Goal: Task Accomplishment & Management: Complete application form

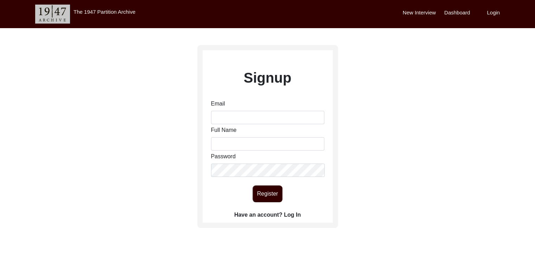
click at [416, 13] on label "New Interview" at bounding box center [419, 13] width 33 height 8
click at [231, 117] on input "Email" at bounding box center [267, 117] width 113 height 13
type input "[EMAIL_ADDRESS][DOMAIN_NAME]"
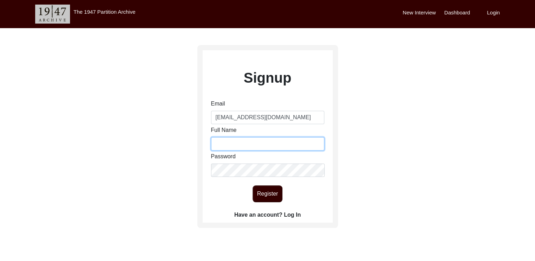
click at [238, 149] on input "Full Name" at bounding box center [267, 143] width 113 height 13
click at [228, 147] on input "[PERSON_NAME]" at bounding box center [267, 143] width 113 height 13
type input "[PERSON_NAME]"
click at [262, 188] on button "Register" at bounding box center [268, 194] width 30 height 17
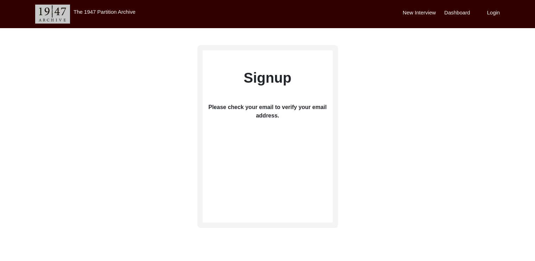
click at [420, 11] on label "New Interview" at bounding box center [419, 13] width 33 height 8
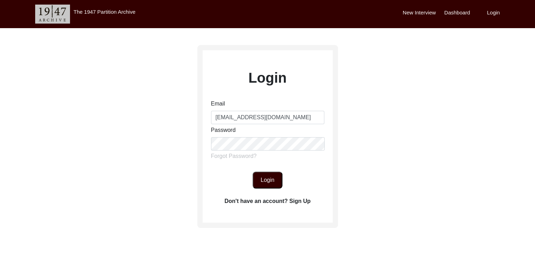
click at [265, 178] on button "Login" at bounding box center [268, 180] width 30 height 17
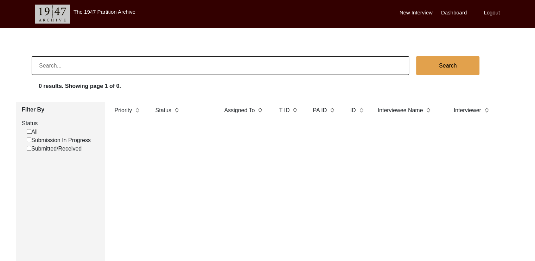
click at [416, 10] on label "New Interview" at bounding box center [416, 13] width 33 height 8
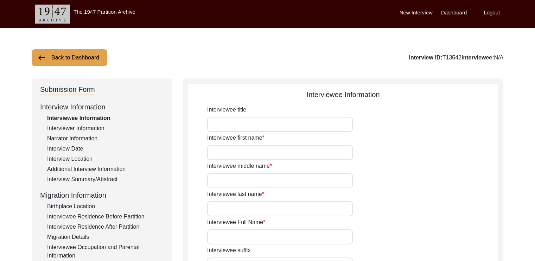
click at [219, 131] on input "Interviewee title" at bounding box center [280, 124] width 146 height 15
type input "Saha"
click at [220, 153] on input "Interviewee first name" at bounding box center [280, 152] width 146 height 15
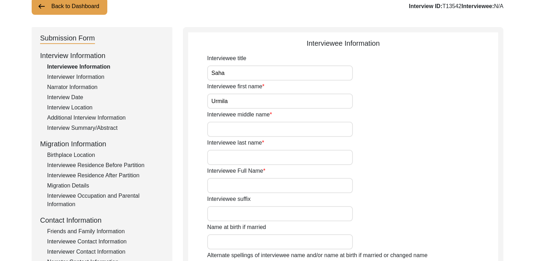
scroll to position [54, 0]
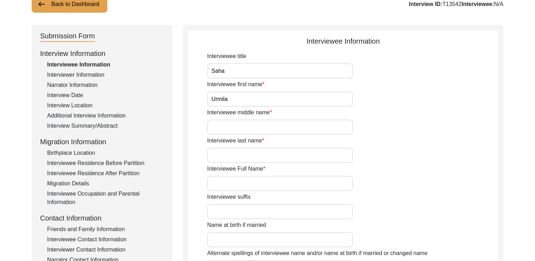
type input "Urmila"
click at [229, 184] on input "Interviewee Full Name" at bounding box center [280, 183] width 146 height 15
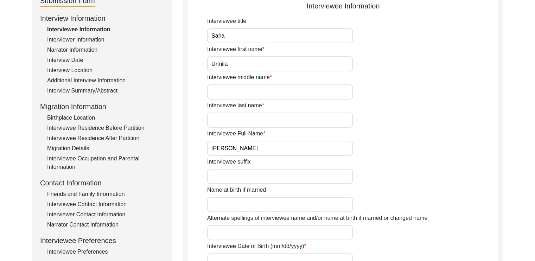
scroll to position [90, 0]
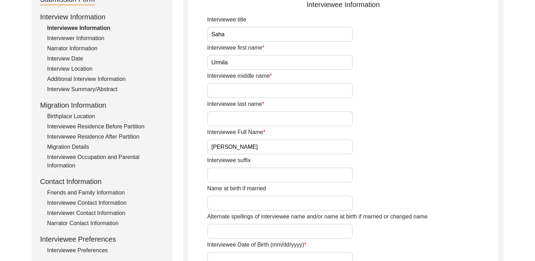
type input "[PERSON_NAME]"
click at [232, 199] on input "Name at birth if married" at bounding box center [280, 203] width 146 height 15
type input "[PERSON_NAME]"
click at [248, 39] on input "Saha" at bounding box center [280, 34] width 146 height 15
type input "S"
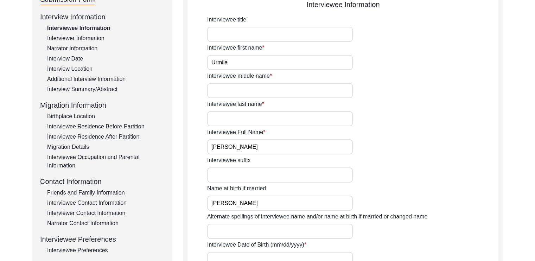
click at [240, 115] on input "Interviewee last name" at bounding box center [280, 118] width 146 height 15
type input "Saha"
click at [400, 125] on div "Interviewee last name Saha" at bounding box center [352, 113] width 291 height 26
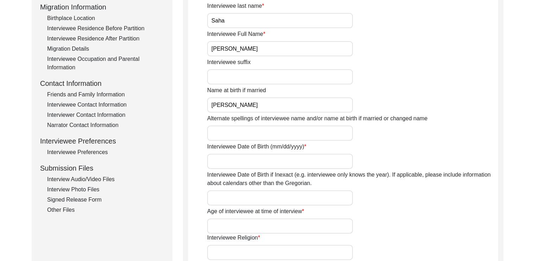
scroll to position [196, 0]
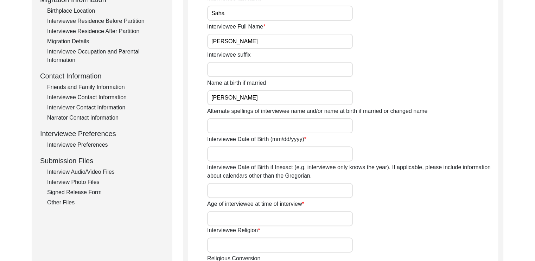
click at [323, 194] on input "Interviewee Date of Birth if Inexact (e.g. interviewee only knows the year). If…" at bounding box center [280, 190] width 146 height 15
type input "1932"
click at [270, 224] on input "Age of interviewee at time of interview" at bounding box center [280, 218] width 146 height 15
click at [238, 219] on input "9" at bounding box center [280, 218] width 146 height 15
type input "93"
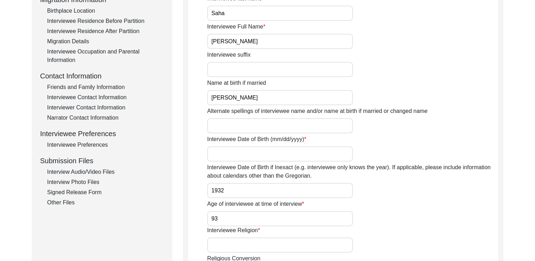
click at [223, 251] on input "Interviewee Religion" at bounding box center [280, 245] width 146 height 15
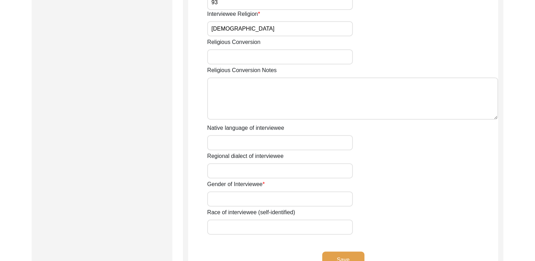
scroll to position [439, 0]
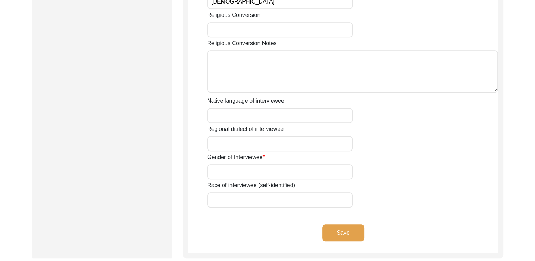
type input "[DEMOGRAPHIC_DATA]"
click at [245, 172] on input "Gender of Interviewee" at bounding box center [280, 171] width 146 height 15
type input "[DEMOGRAPHIC_DATA]"
click at [253, 122] on input "Native language of interviewee" at bounding box center [280, 115] width 146 height 15
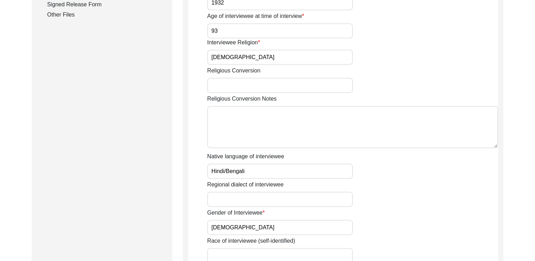
scroll to position [384, 0]
type input "Hindi/Bengali"
click at [238, 84] on input "Religious Conversion" at bounding box center [280, 84] width 146 height 15
click at [224, 97] on label "Religious Conversion Notes" at bounding box center [241, 98] width 69 height 8
click at [224, 106] on textarea "Religious Conversion Notes" at bounding box center [352, 127] width 291 height 42
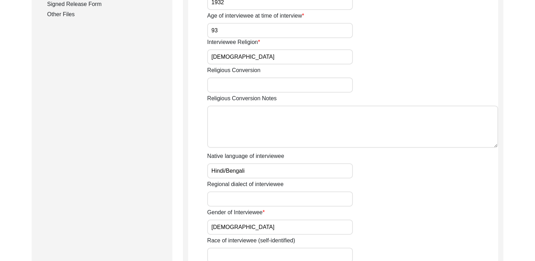
type textarea "N"
click at [228, 84] on input "Religious Conversion" at bounding box center [280, 84] width 146 height 15
type input "None"
click at [406, 214] on div "Gender of Interviewee Female" at bounding box center [352, 221] width 291 height 26
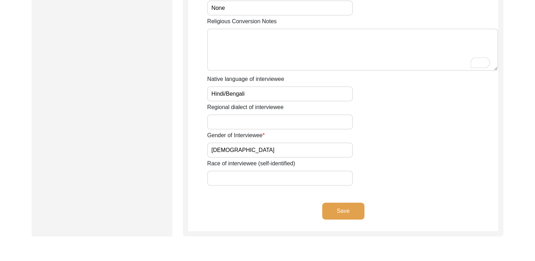
scroll to position [462, 0]
click at [341, 211] on button "Save" at bounding box center [343, 210] width 42 height 17
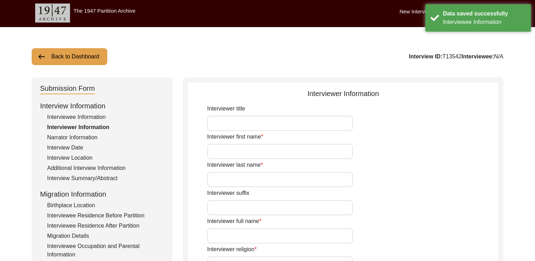
scroll to position [0, 0]
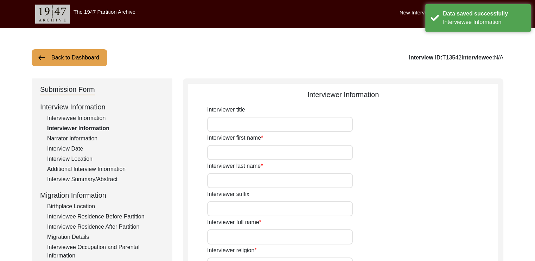
click at [282, 127] on input "Interviewer title" at bounding box center [280, 124] width 146 height 15
click at [266, 152] on input "Interviewer first name" at bounding box center [280, 152] width 146 height 15
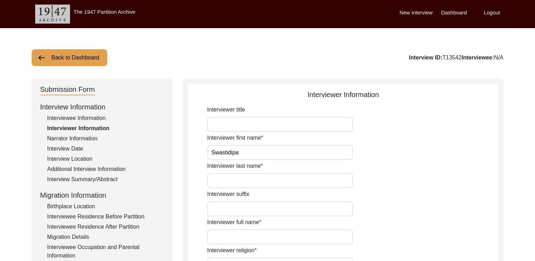
type input "Swastidipa"
click at [237, 208] on input "Interviewer suffix" at bounding box center [280, 208] width 146 height 15
click at [240, 180] on input "Interviewer last name" at bounding box center [280, 180] width 146 height 15
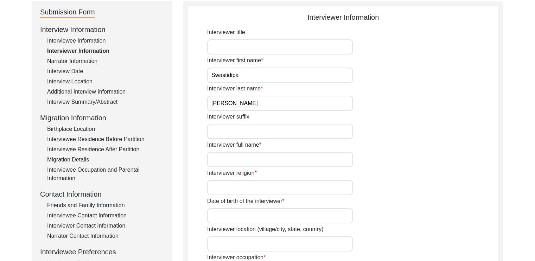
scroll to position [77, 0]
type input "Roy"
click at [243, 153] on input "Interviewer full name" at bounding box center [280, 159] width 146 height 15
type input "[PERSON_NAME]"
click at [231, 183] on input "Interviewer religion" at bounding box center [280, 187] width 146 height 15
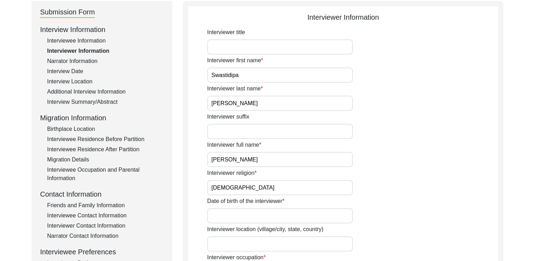
type input "[DEMOGRAPHIC_DATA]"
click at [222, 210] on input "Date of birth of the interviewer" at bounding box center [280, 215] width 146 height 15
type input "30/03/2004"
click at [444, 213] on div "Date of birth of the interviewer 30/03/2004" at bounding box center [352, 210] width 291 height 26
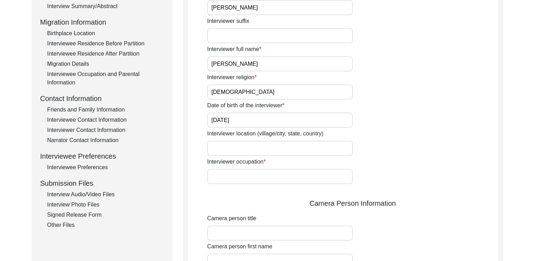
scroll to position [174, 0]
click at [294, 177] on input "Interviewer occupation" at bounding box center [280, 175] width 146 height 15
type input "Student"
click at [256, 198] on div "Camera Person Information" at bounding box center [352, 202] width 291 height 11
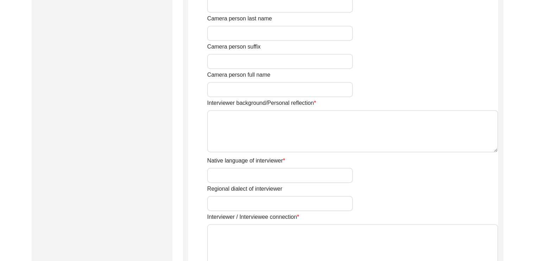
scroll to position [429, 0]
click at [251, 174] on input "Native language of interviewer" at bounding box center [280, 175] width 146 height 15
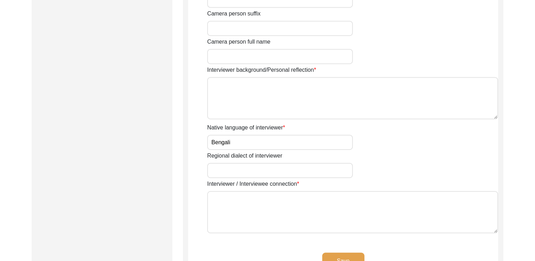
scroll to position [462, 0]
type input "Bengali"
click at [239, 205] on textarea "Interviewer / Interviewee connection" at bounding box center [352, 213] width 291 height 42
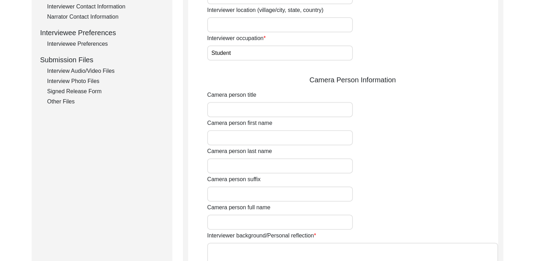
scroll to position [296, 0]
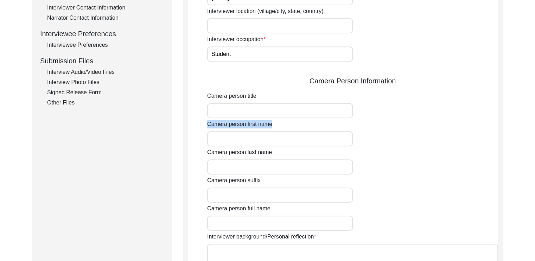
drag, startPoint x: 234, startPoint y: 131, endPoint x: 228, endPoint y: 145, distance: 15.2
click at [228, 145] on div "Camera person first name" at bounding box center [352, 133] width 291 height 26
click at [228, 145] on input "Camera person first name" at bounding box center [280, 138] width 146 height 15
type input "w"
type input "[PERSON_NAME]"
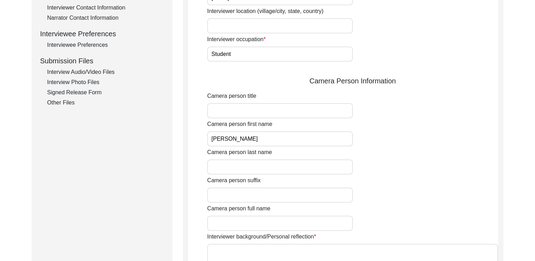
click at [234, 174] on input "Camera person last name" at bounding box center [280, 166] width 146 height 15
type input "Saha"
click at [230, 222] on input "Camera person full name" at bounding box center [280, 223] width 146 height 15
type input "[PERSON_NAME]"
click at [404, 164] on div "Camera person last name Saha" at bounding box center [352, 161] width 291 height 26
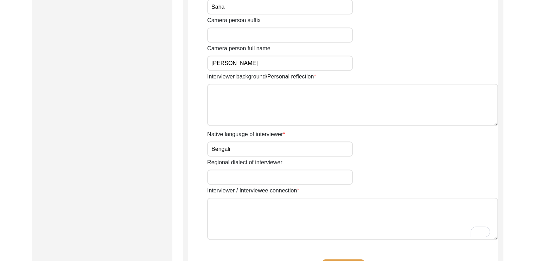
scroll to position [466, 0]
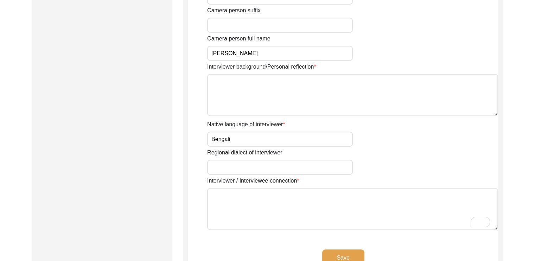
click at [271, 200] on textarea "Interviewer / Interviewee connection" at bounding box center [352, 209] width 291 height 42
click at [220, 194] on textarea "The Interviewee is the mother-in-law of the in" at bounding box center [352, 209] width 291 height 42
click at [327, 194] on textarea "The interviewee is the mother-in-law of the in" at bounding box center [352, 209] width 291 height 42
click at [386, 192] on textarea "The interviewee is the mother-in-law of the interviewer's father's colleague" at bounding box center [352, 209] width 291 height 42
type textarea "The interviewee is the mother-in-law of the interviewer's father's colleague"
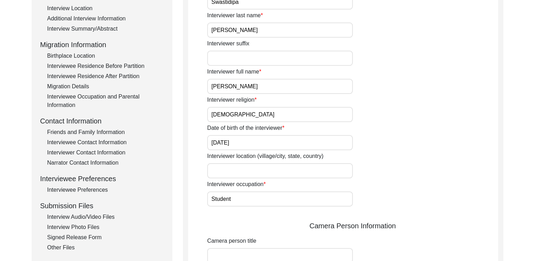
scroll to position [159, 0]
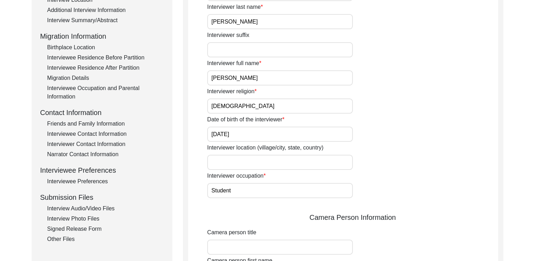
click at [307, 166] on input "Interviewer location (village/city, state, country)" at bounding box center [280, 162] width 146 height 15
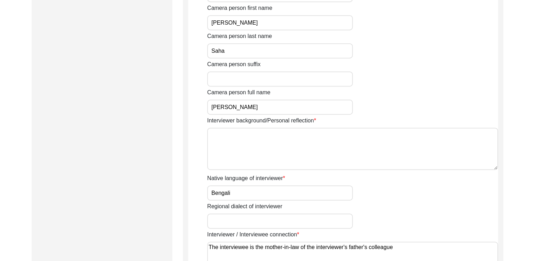
scroll to position [412, 0]
type input "Kolkata, West Bengal, India"
click at [273, 144] on textarea "Interviewer background/Personal reflection" at bounding box center [352, 148] width 291 height 42
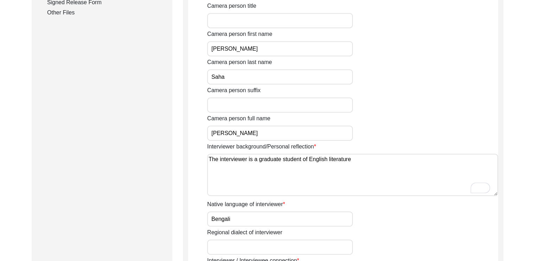
scroll to position [385, 0]
type textarea "T"
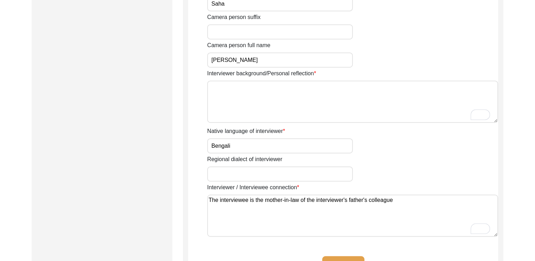
scroll to position [457, 0]
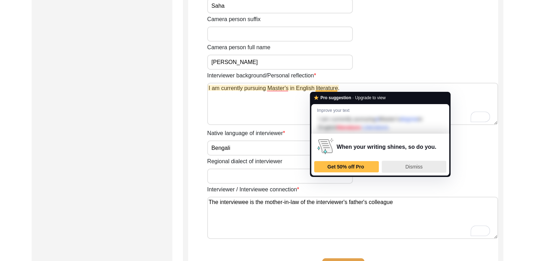
click at [413, 164] on span "Dismiss" at bounding box center [414, 167] width 17 height 6
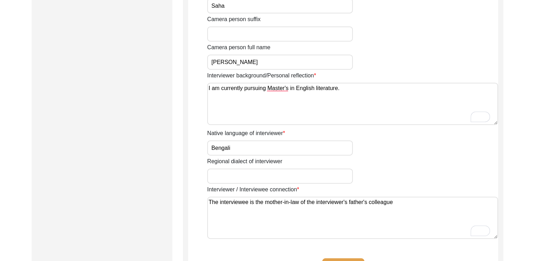
click at [318, 87] on textarea "I am currently pursuing Master's in English literature." at bounding box center [352, 104] width 291 height 42
click at [293, 90] on textarea "I am currently pursuing a Master's in English Literature." at bounding box center [352, 104] width 291 height 42
click at [373, 92] on textarea "I am currently pursuing a Master's degree in English Literature." at bounding box center [352, 104] width 291 height 42
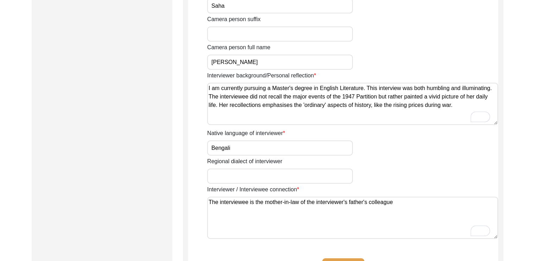
click at [463, 103] on textarea "I am currently pursuing a Master's degree in English Literature. This interview…" at bounding box center [352, 104] width 291 height 42
click at [452, 106] on textarea "I am currently pursuing a Master's degree in English Literature. This interview…" at bounding box center [352, 104] width 291 height 42
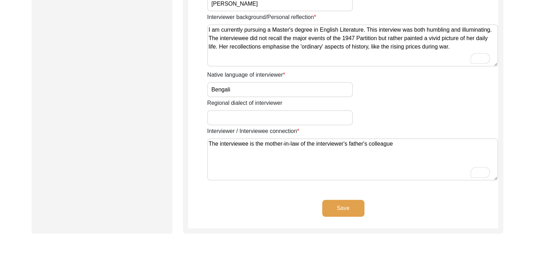
scroll to position [460, 0]
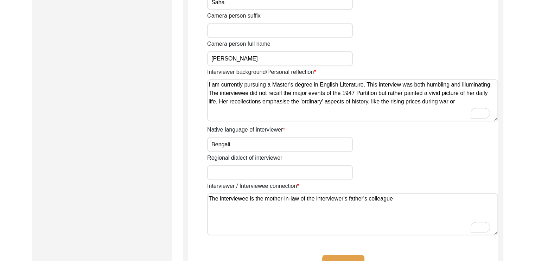
click at [379, 101] on textarea "I am currently pursuing a Master's degree in English Literature. This interview…" at bounding box center [352, 100] width 291 height 42
click at [353, 103] on textarea "I am currently pursuing a Master's degree in English Literature. This interview…" at bounding box center [352, 100] width 291 height 42
click at [290, 109] on textarea "I am currently pursuing a Master's degree in English Literature. This interview…" at bounding box center [352, 100] width 291 height 42
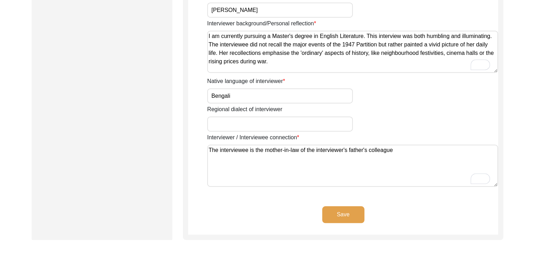
scroll to position [511, 0]
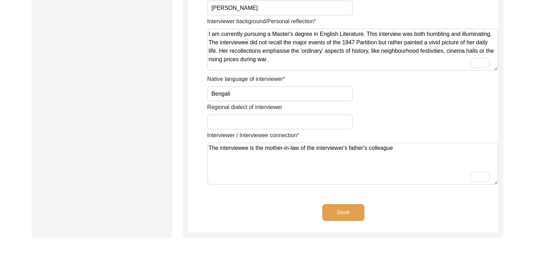
type textarea "I am currently pursuing a Master's degree in English Literature. This interview…"
click at [348, 215] on button "Save" at bounding box center [343, 212] width 42 height 17
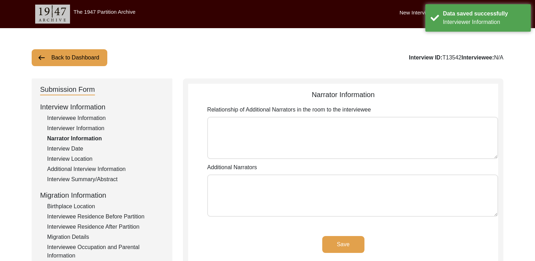
scroll to position [0, 0]
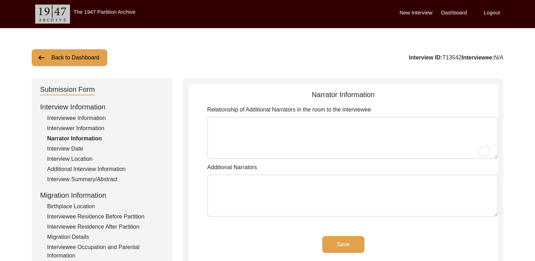
click at [331, 132] on textarea "Relationship of Additional Narrators in the room to the interviewee" at bounding box center [352, 138] width 291 height 42
type textarea "S"
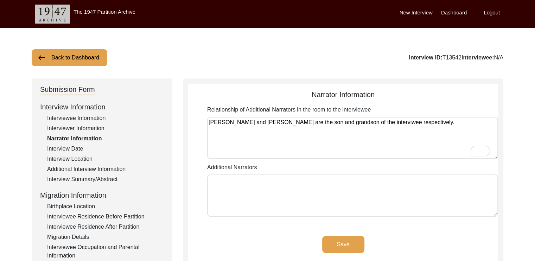
type textarea "Rupam Saha and Writankar Saha are the son and grandson of the interviwee respec…"
click at [287, 182] on textarea "Additional Narrators" at bounding box center [352, 196] width 291 height 42
type textarea "Rup"
type textarea "[PERSON_NAME] and [PERSON_NAME] are the son and grandson of the interviewee, re…"
click at [251, 234] on app-narrator-information "Narrator Information Relationship of Additional Narrators in the room to the in…" at bounding box center [343, 176] width 310 height 175
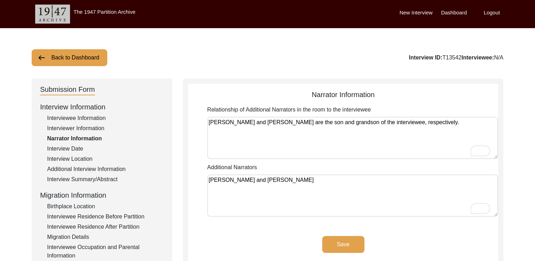
click at [334, 243] on button "Save" at bounding box center [343, 244] width 42 height 17
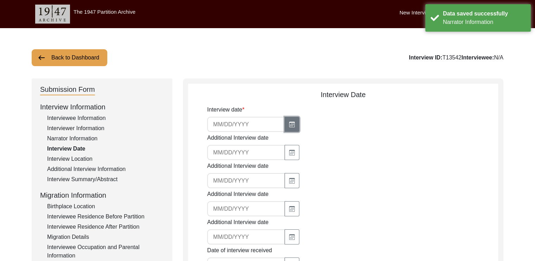
click at [289, 122] on icon "button" at bounding box center [292, 125] width 6 height 6
select select "9"
select select "2025"
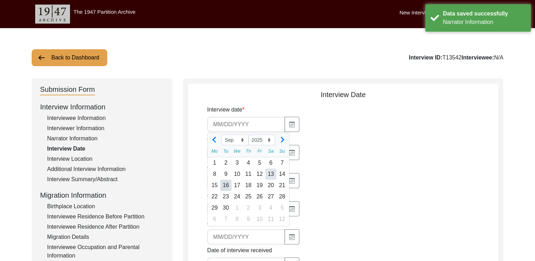
click at [272, 175] on div "13" at bounding box center [270, 174] width 11 height 11
type input "[DATE]"
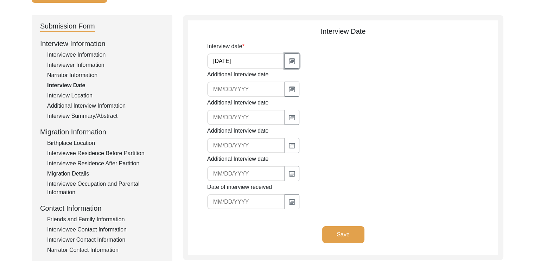
scroll to position [64, 0]
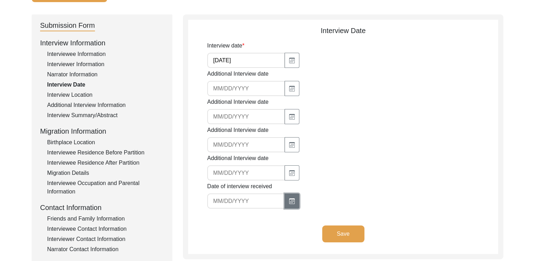
click at [286, 201] on button "button" at bounding box center [292, 201] width 15 height 15
select select "9"
select select "2025"
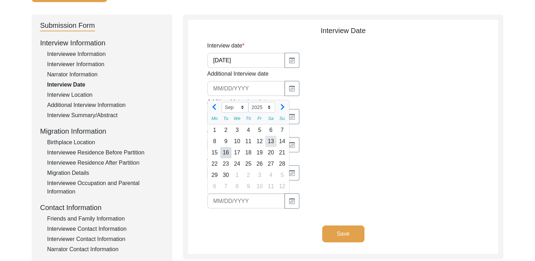
click at [270, 140] on div "13" at bounding box center [270, 141] width 11 height 11
type input "[DATE]"
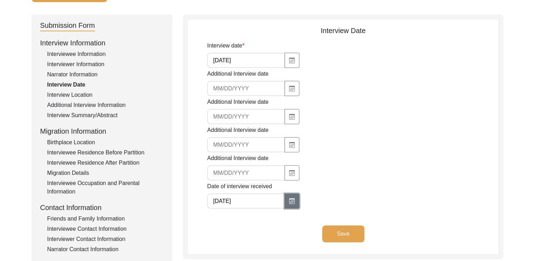
click at [293, 207] on button "button" at bounding box center [292, 201] width 15 height 15
select select "9"
select select "2025"
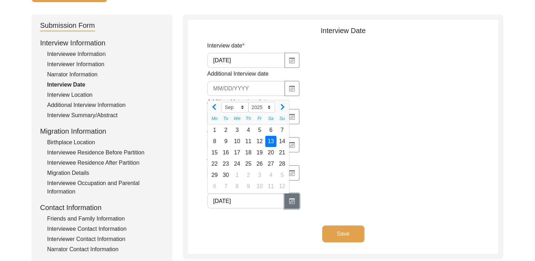
click at [293, 207] on button "button" at bounding box center [292, 201] width 15 height 15
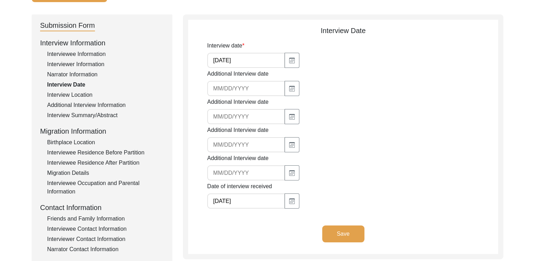
click at [262, 202] on input "[DATE]" at bounding box center [246, 201] width 78 height 15
type input "9"
click at [346, 189] on div "Date of interview received" at bounding box center [352, 195] width 291 height 26
click at [345, 233] on button "Save" at bounding box center [343, 234] width 42 height 17
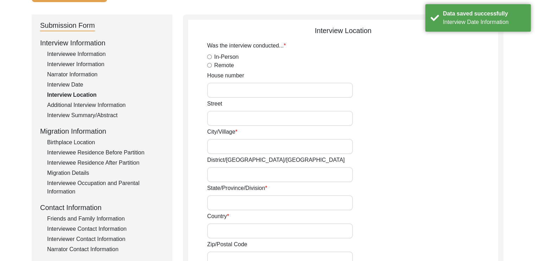
click at [233, 56] on label "In-Person" at bounding box center [226, 57] width 24 height 8
click at [212, 56] on input "In-Person" at bounding box center [209, 57] width 5 height 5
radio input "true"
click at [228, 150] on input "City/Village" at bounding box center [280, 146] width 146 height 15
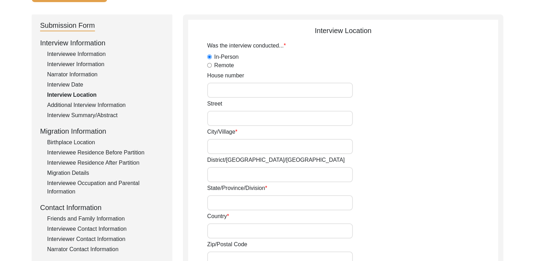
click at [230, 117] on input "Street" at bounding box center [280, 118] width 146 height 15
type input "No.1 [GEOGRAPHIC_DATA]"
click at [220, 152] on input "City/Village" at bounding box center [280, 146] width 146 height 15
type input "Malda"
click at [217, 174] on input "District/[GEOGRAPHIC_DATA]/[GEOGRAPHIC_DATA]" at bounding box center [280, 174] width 146 height 15
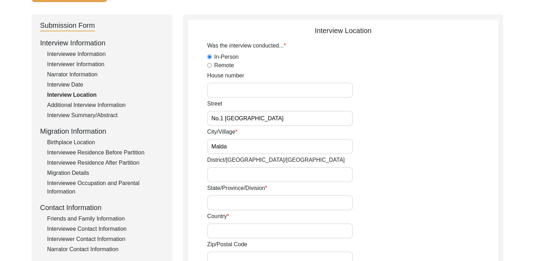
scroll to position [86, 0]
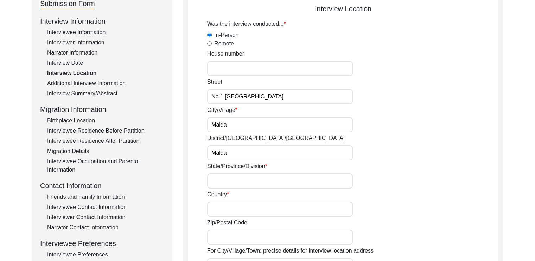
type input "Malda"
click at [219, 182] on input "State/Province/Division" at bounding box center [280, 181] width 146 height 15
type input "[GEOGRAPHIC_DATA]"
click at [214, 214] on input "Country" at bounding box center [280, 209] width 146 height 15
type input "[GEOGRAPHIC_DATA]"
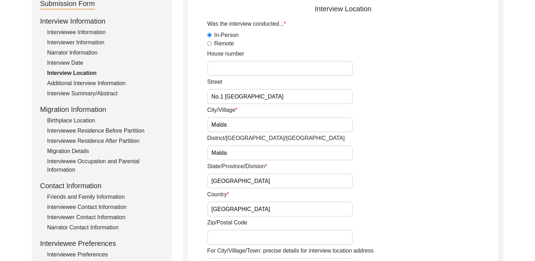
click at [210, 239] on input "Zip/Postal Code" at bounding box center [280, 237] width 146 height 15
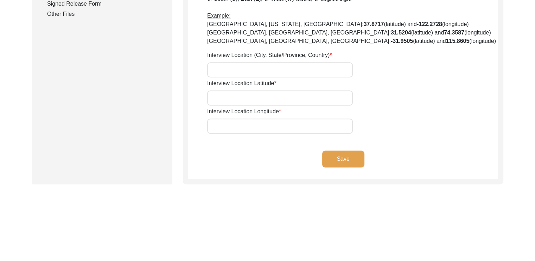
scroll to position [384, 0]
type input "732101"
click at [269, 74] on input "Interview Location (City, State/Province, Country)" at bounding box center [280, 69] width 146 height 15
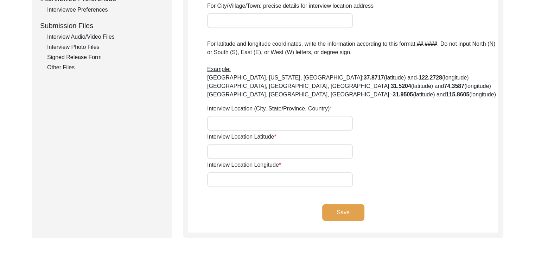
scroll to position [330, 0]
click at [454, 106] on div "Interview Location (City, State/Province, Country)" at bounding box center [352, 118] width 291 height 26
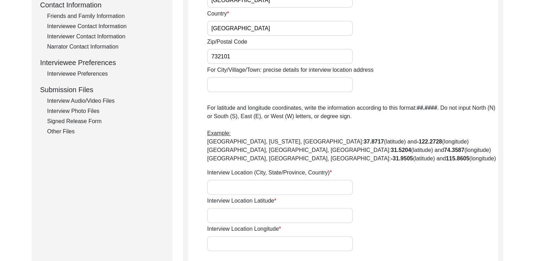
scroll to position [282, 0]
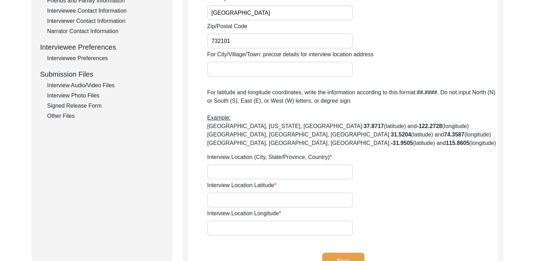
click at [315, 164] on input "Interview Location (City, State/Province, Country)" at bounding box center [280, 171] width 146 height 15
click at [292, 196] on input "Interview Location Latitude" at bounding box center [280, 200] width 146 height 15
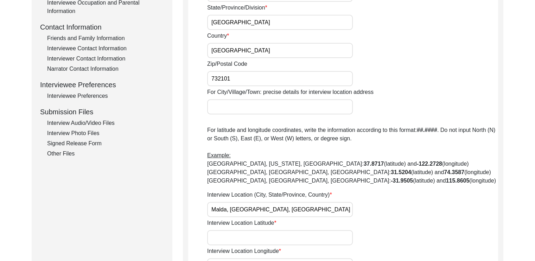
scroll to position [246, 0]
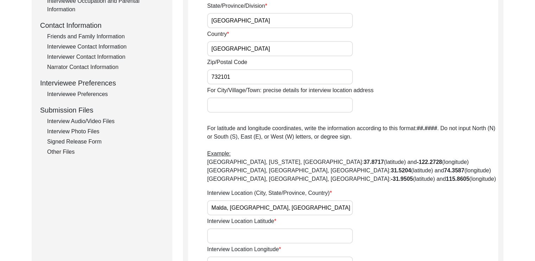
click at [292, 209] on input "Malda, [GEOGRAPHIC_DATA], [GEOGRAPHIC_DATA]" at bounding box center [280, 207] width 146 height 15
type input "M"
click at [328, 130] on p "For latitude and longitude coordinates, write the information according to this…" at bounding box center [352, 153] width 291 height 59
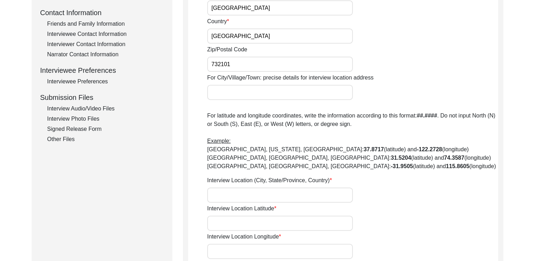
scroll to position [298, 0]
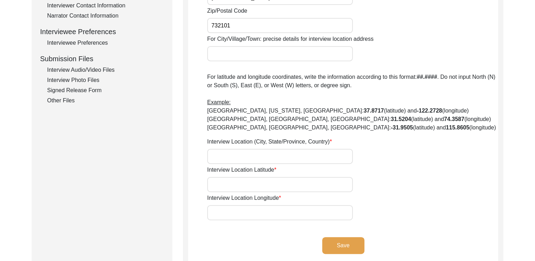
click at [345, 247] on button "Save" at bounding box center [343, 245] width 42 height 17
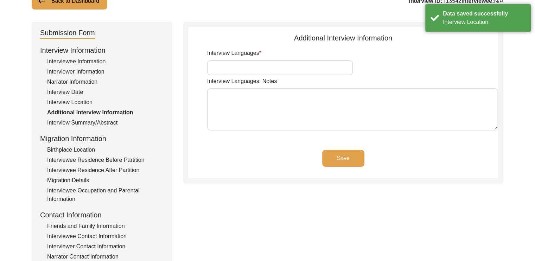
scroll to position [52, 0]
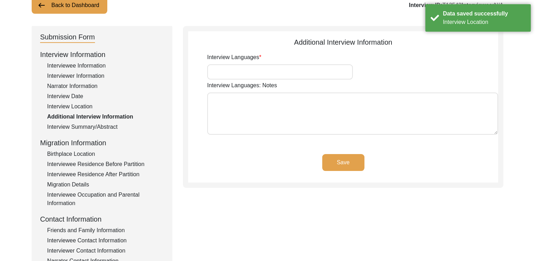
click at [308, 71] on input "Interview Languages" at bounding box center [280, 71] width 146 height 15
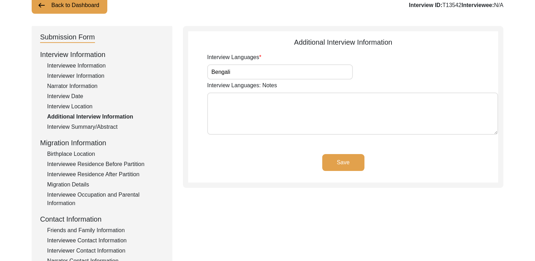
click at [270, 149] on app-additional-information "Additional Interview Information Interview Languages Bengali Interview Language…" at bounding box center [343, 110] width 310 height 146
click at [237, 75] on input "Bengali" at bounding box center [280, 71] width 146 height 15
type input "Bengali, English"
click at [213, 163] on div "Save" at bounding box center [343, 168] width 310 height 29
click at [337, 162] on button "Save" at bounding box center [343, 162] width 42 height 17
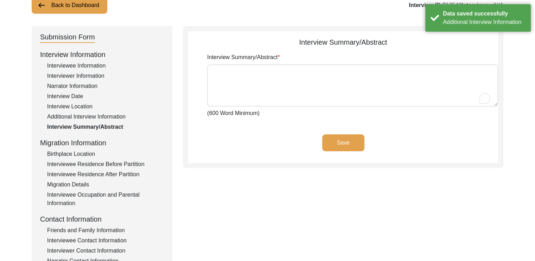
click at [261, 95] on textarea "Interview Summary/Abstract" at bounding box center [352, 85] width 291 height 42
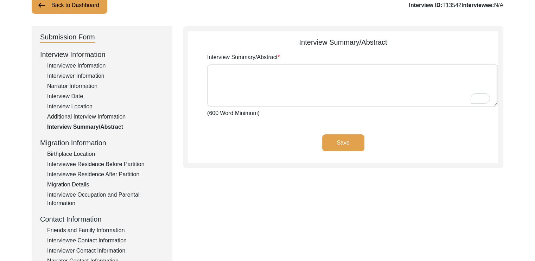
paste textarea "Loremi Dolo (sit Ametc) adi elit se 4903. Doe temp incidi u labor etdo ma ali e…"
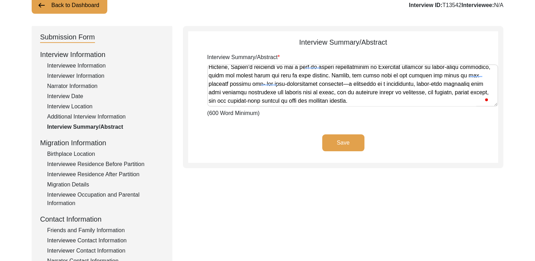
scroll to position [351, 0]
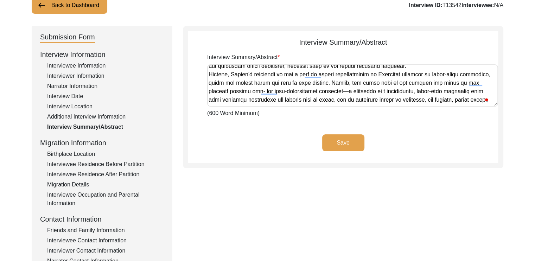
type textarea "Loremi Dolo (sit Ametc) adi elit se 4903. Doe temp incidi u labor etdo ma ali e…"
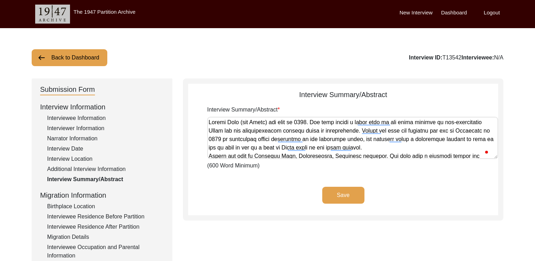
click at [337, 191] on button "Save" at bounding box center [343, 195] width 42 height 17
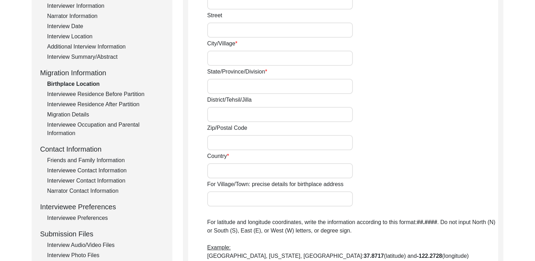
click at [91, 157] on div "Friends and Family Information" at bounding box center [105, 160] width 117 height 8
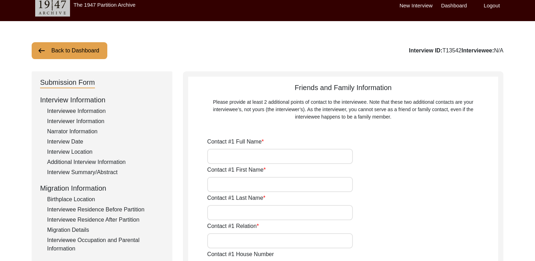
scroll to position [0, 0]
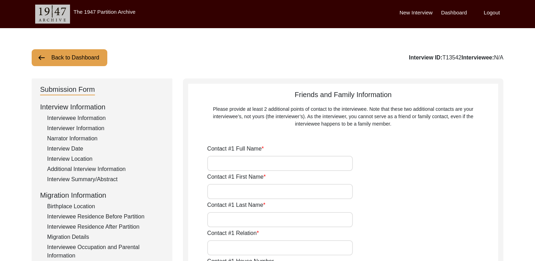
click at [221, 169] on input "Contact #1 Full Name" at bounding box center [280, 163] width 146 height 15
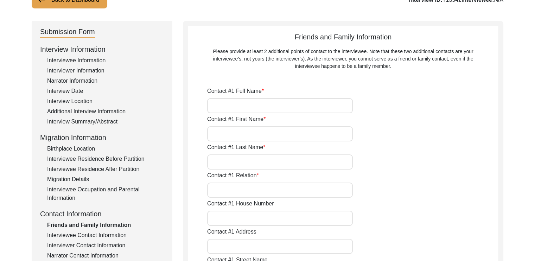
scroll to position [59, 0]
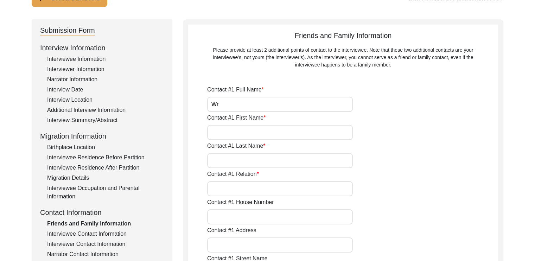
type input "W"
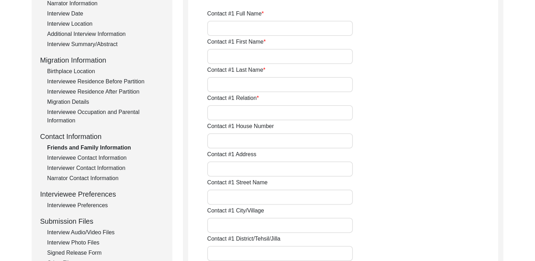
scroll to position [144, 0]
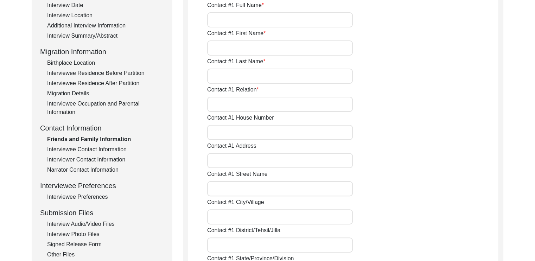
click at [88, 150] on div "Interviewee Contact Information" at bounding box center [105, 149] width 117 height 8
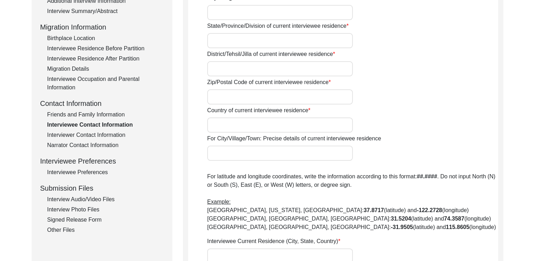
scroll to position [168, 0]
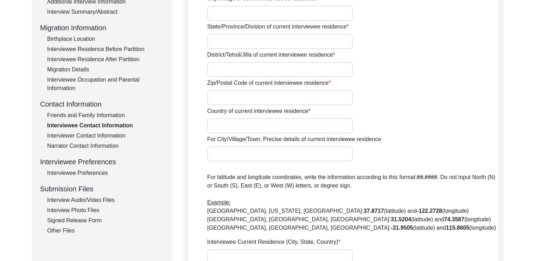
click at [100, 137] on div "Interviewer Contact Information" at bounding box center [105, 136] width 117 height 8
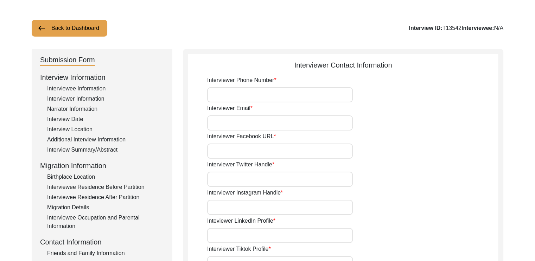
scroll to position [29, 0]
click at [253, 92] on input "Interviewer Phone Number" at bounding box center [280, 95] width 146 height 15
type input "7319284307"
click at [222, 125] on input "Interviewer Email" at bounding box center [280, 123] width 146 height 15
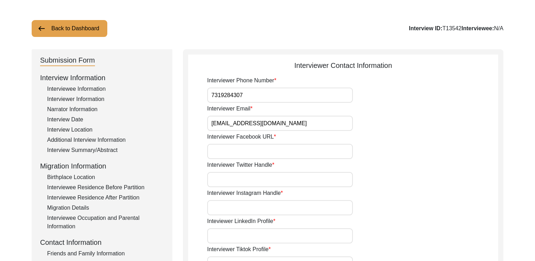
type input "[EMAIL_ADDRESS][DOMAIN_NAME]"
click at [452, 137] on div "Interviewer Facebook URL" at bounding box center [352, 146] width 291 height 26
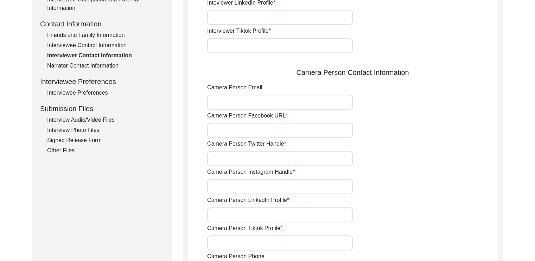
scroll to position [262, 0]
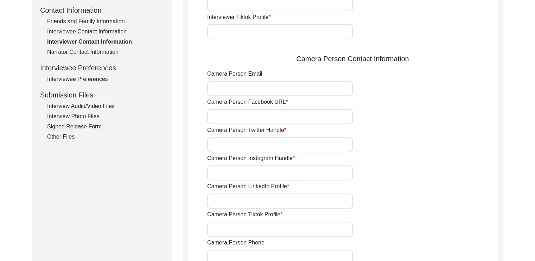
click at [269, 92] on input "Camera Person Email" at bounding box center [280, 88] width 146 height 15
type input "[EMAIL_ADDRESS][DOMAIN_NAME]"
click at [376, 137] on div "Camera Person Twitter Handle" at bounding box center [352, 139] width 291 height 26
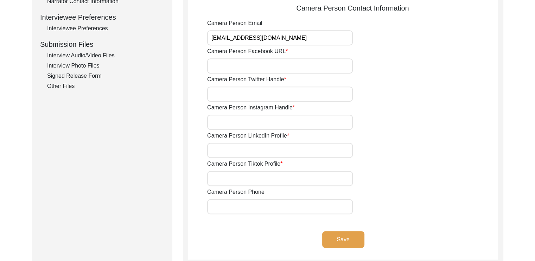
scroll to position [315, 0]
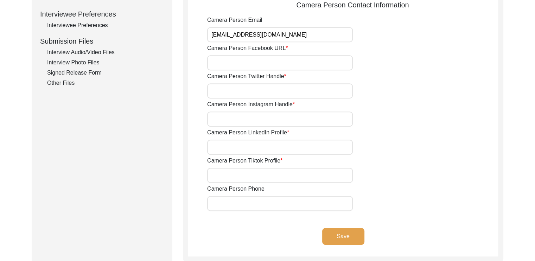
click at [291, 203] on input "Camera Person Phone" at bounding box center [280, 203] width 146 height 15
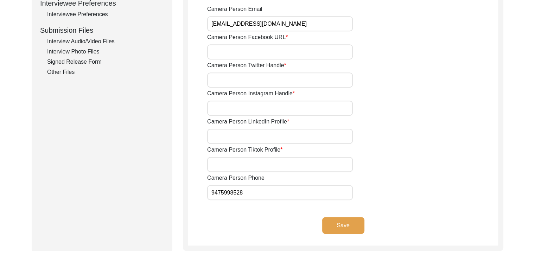
scroll to position [327, 0]
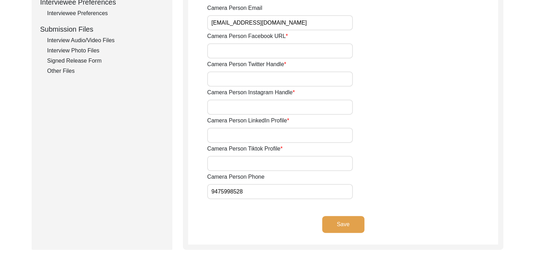
type input "9475998528"
click at [332, 219] on button "Save" at bounding box center [343, 224] width 42 height 17
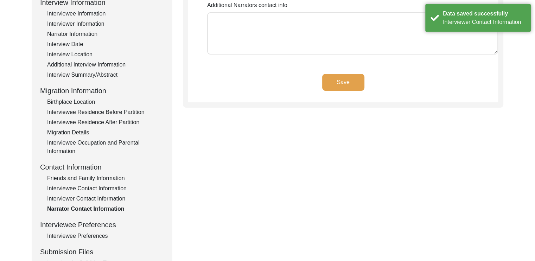
scroll to position [105, 0]
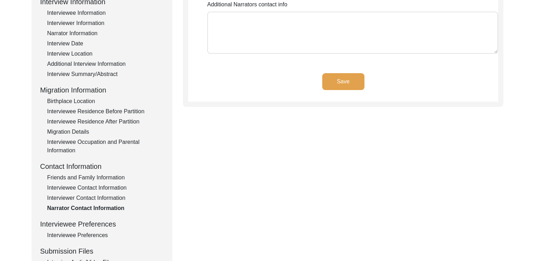
click at [83, 233] on div "Interviewee Preferences" at bounding box center [105, 235] width 117 height 8
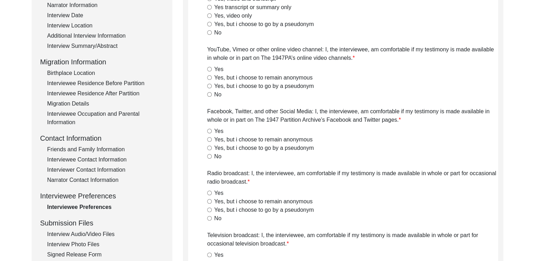
scroll to position [131, 0]
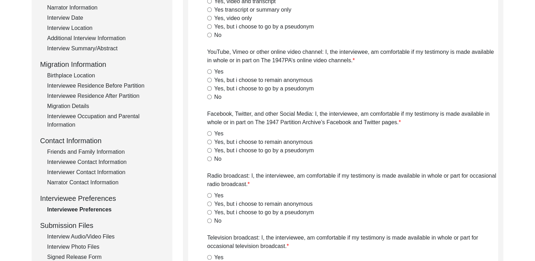
click at [95, 162] on div "Interviewee Contact Information" at bounding box center [105, 162] width 117 height 8
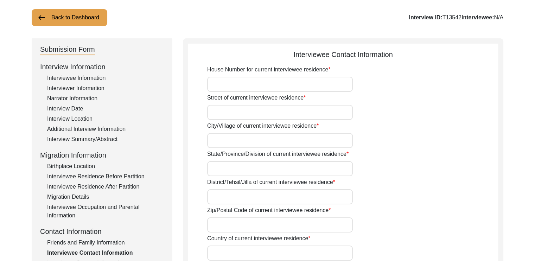
scroll to position [39, 0]
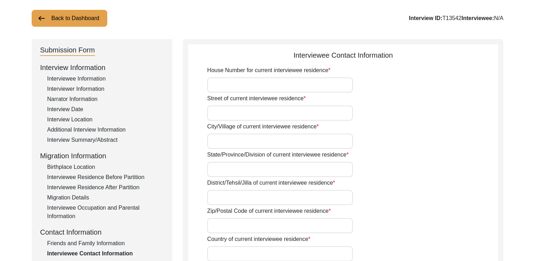
click at [240, 115] on input "Street of current interviewee residence" at bounding box center [280, 113] width 146 height 15
type input "!"
type input "1 [GEOGRAPHIC_DATA]"
click at [228, 145] on input "City/Village of current interviewee residence" at bounding box center [280, 141] width 146 height 15
type input "Malda"
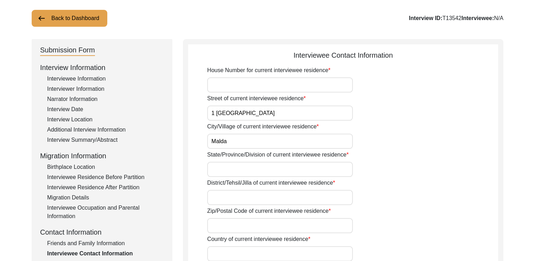
click at [224, 167] on input "State/Province/Division of current interviewee residence" at bounding box center [280, 169] width 146 height 15
type input "S"
type input "[GEOGRAPHIC_DATA]"
click at [220, 197] on input "District/Tehsil/Jilla of current interviewee residence" at bounding box center [280, 197] width 146 height 15
type input "Malda"
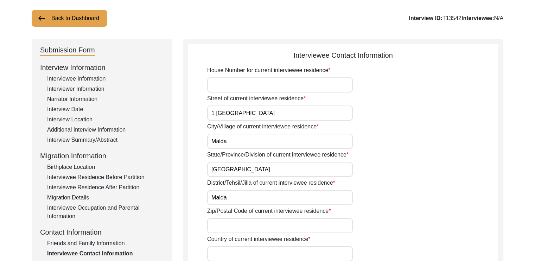
click at [216, 223] on input "Zip/Postal Code of current interviewee residence" at bounding box center [280, 225] width 146 height 15
click at [220, 226] on input "730101" at bounding box center [280, 225] width 146 height 15
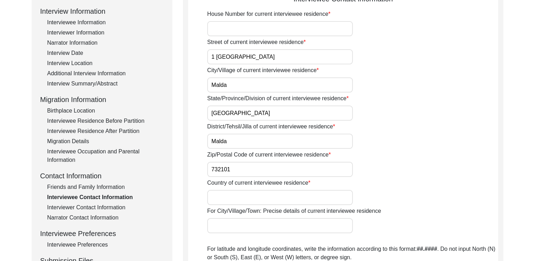
scroll to position [97, 0]
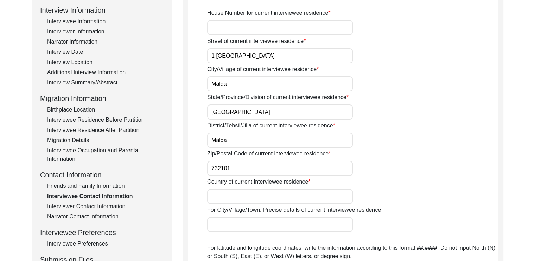
type input "732101"
click at [224, 197] on input "Country of current interviewee residence" at bounding box center [280, 196] width 146 height 15
type input "[GEOGRAPHIC_DATA]"
click at [421, 174] on div "Zip/Postal Code of current interviewee residence 732101" at bounding box center [352, 163] width 291 height 26
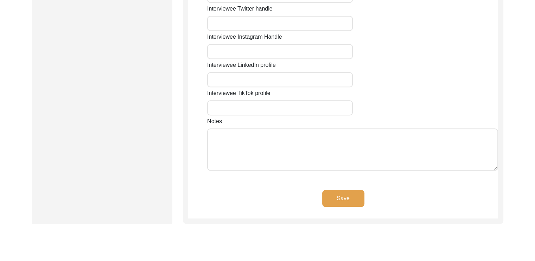
scroll to position [592, 0]
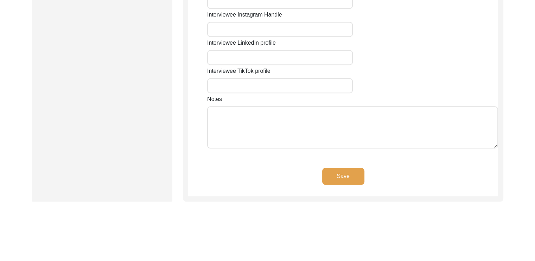
click at [345, 176] on button "Save" at bounding box center [343, 176] width 42 height 17
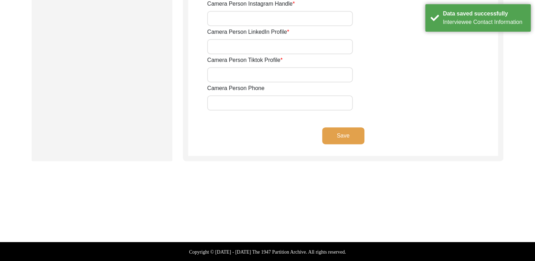
type input "7319284307"
type input "[EMAIL_ADDRESS][DOMAIN_NAME]"
type input "9475998528"
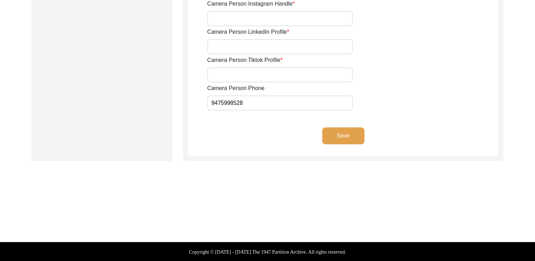
click at [351, 135] on button "Save" at bounding box center [343, 135] width 42 height 17
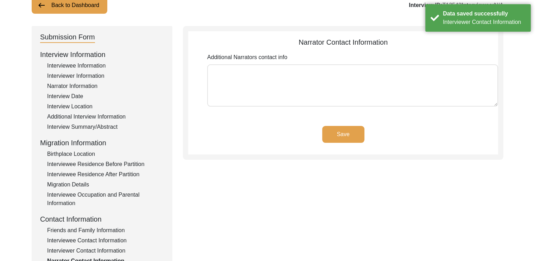
scroll to position [52, 0]
click at [342, 138] on button "Save" at bounding box center [343, 134] width 42 height 17
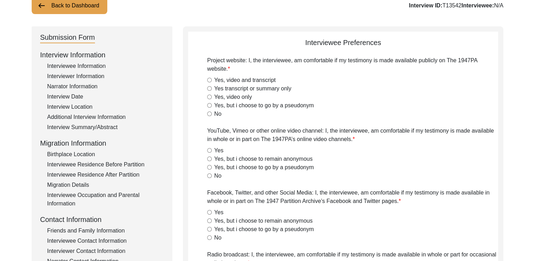
click at [211, 80] on input "Yes, video and transcript" at bounding box center [209, 80] width 5 height 5
radio input "true"
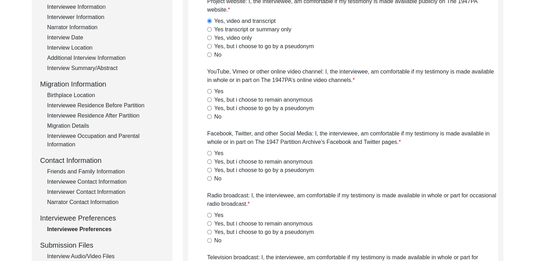
scroll to position [113, 0]
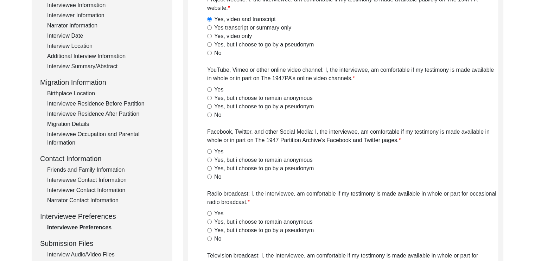
click at [211, 99] on input "Yes, but i choose to remain anonymous" at bounding box center [209, 98] width 5 height 5
radio input "true"
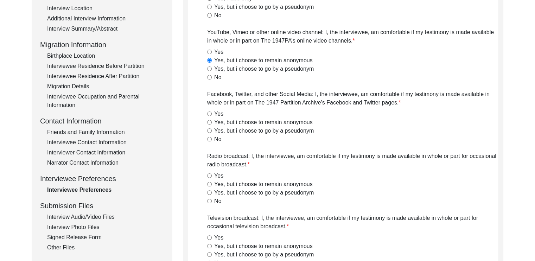
scroll to position [151, 0]
click at [224, 123] on label "Yes, but i choose to remain anonymous" at bounding box center [263, 122] width 99 height 8
click at [212, 123] on input "Yes, but i choose to remain anonymous" at bounding box center [209, 122] width 5 height 5
radio input "true"
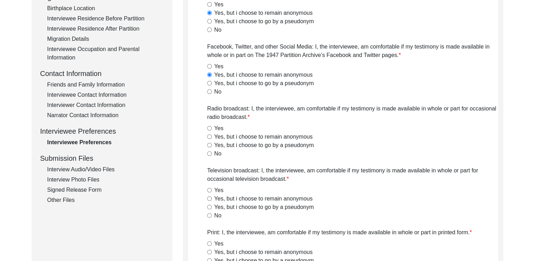
scroll to position [199, 0]
click at [217, 137] on label "Yes, but i choose to remain anonymous" at bounding box center [263, 136] width 99 height 8
click at [212, 137] on input "Yes, but i choose to remain anonymous" at bounding box center [209, 136] width 5 height 5
radio input "true"
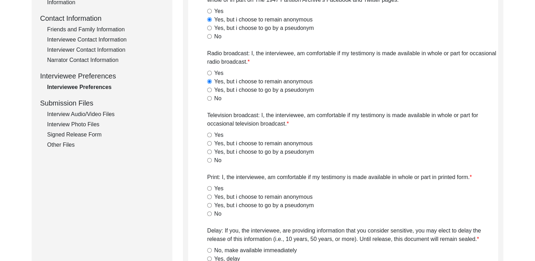
scroll to position [254, 0]
click at [211, 143] on input "Yes, but i choose to remain anonymous" at bounding box center [209, 143] width 5 height 5
radio input "true"
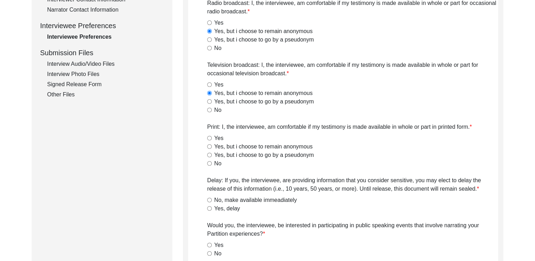
scroll to position [304, 0]
click at [209, 149] on div "Yes, but i choose to remain anonymous" at bounding box center [352, 146] width 291 height 8
click at [209, 146] on input "Yes, but i choose to remain anonymous" at bounding box center [209, 146] width 5 height 5
radio input "true"
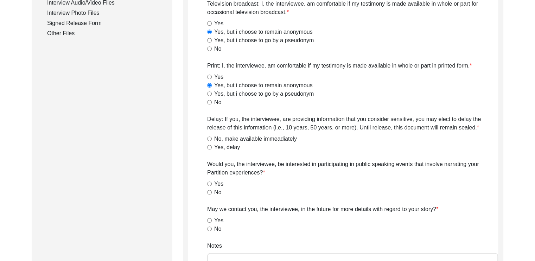
scroll to position [365, 0]
click at [209, 143] on div "Yes, delay" at bounding box center [352, 147] width 291 height 8
click at [209, 139] on input "No, make available immeadiately" at bounding box center [209, 138] width 5 height 5
radio input "true"
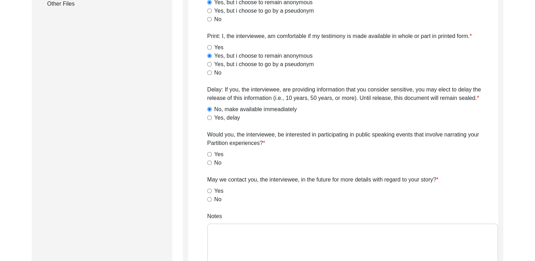
scroll to position [395, 0]
click at [209, 160] on input "No" at bounding box center [209, 162] width 5 height 5
radio input "true"
click at [211, 188] on input "Yes" at bounding box center [209, 190] width 5 height 5
radio input "true"
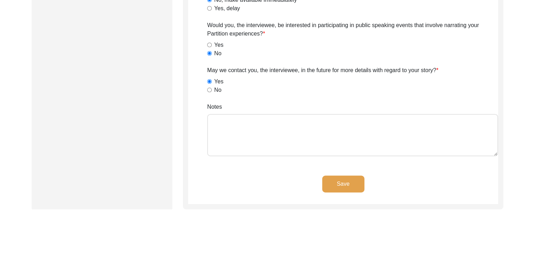
scroll to position [510, 0]
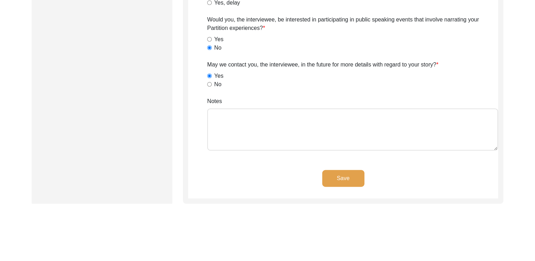
click at [340, 177] on button "Save" at bounding box center [343, 178] width 42 height 17
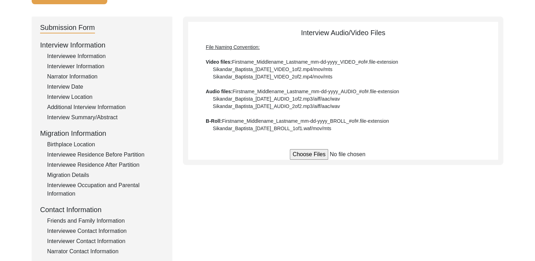
scroll to position [64, 0]
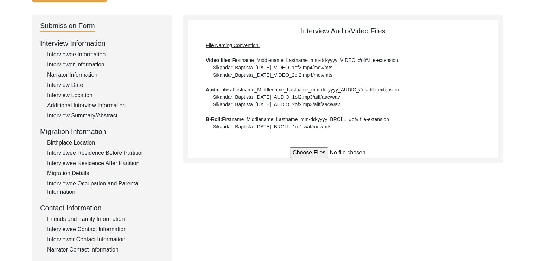
click at [303, 155] on input "file" at bounding box center [343, 153] width 107 height 11
type input "C:\fakepath\Urmila_Saha_[DATE]_VIDEO_1of1.mp4"
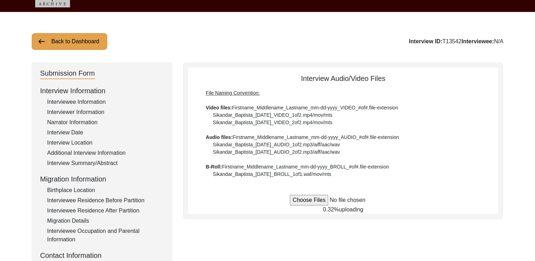
scroll to position [0, 0]
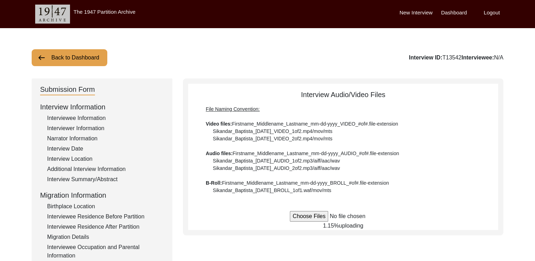
click at [337, 215] on input "file" at bounding box center [343, 216] width 107 height 11
click at [320, 215] on input "file" at bounding box center [343, 216] width 107 height 11
type input "C:\fakepath\Urmila_Saha_[DATE]_VIDEO_1of1.mp4"
click at [360, 217] on input "file" at bounding box center [343, 216] width 107 height 11
click at [356, 237] on span "uploading" at bounding box center [351, 234] width 24 height 6
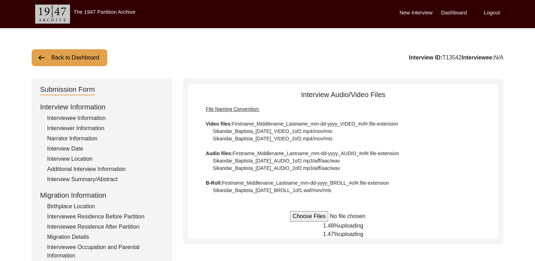
click at [356, 237] on span "uploading" at bounding box center [351, 234] width 24 height 6
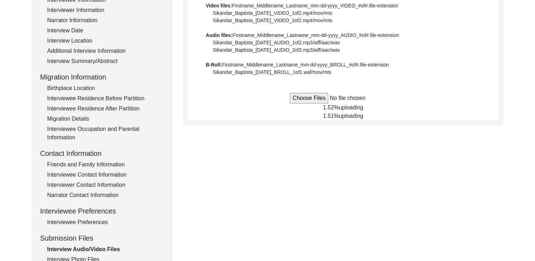
scroll to position [118, 0]
click at [75, 167] on div "Friends and Family Information" at bounding box center [105, 165] width 117 height 8
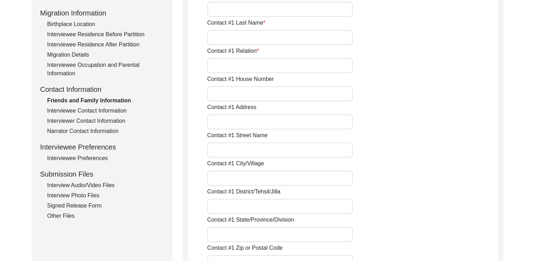
scroll to position [184, 0]
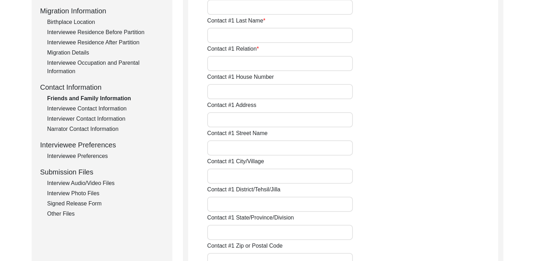
click at [107, 180] on div "Interview Audio/Video Files" at bounding box center [105, 183] width 117 height 8
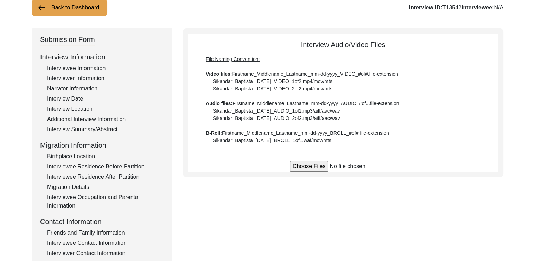
scroll to position [48, 0]
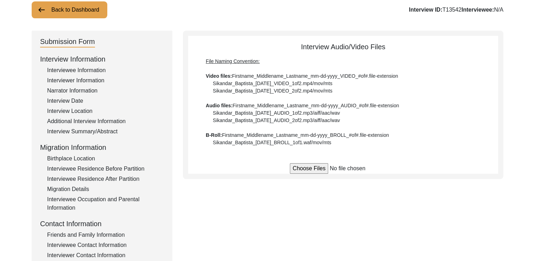
click at [84, 232] on div "Friends and Family Information" at bounding box center [105, 235] width 117 height 8
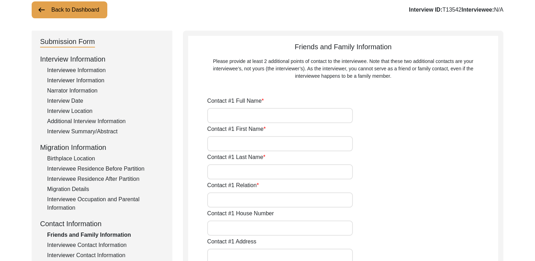
click at [227, 118] on input "Contact #1 Full Name" at bounding box center [280, 115] width 146 height 15
type input "[PERSON_NAME]"
click at [225, 142] on input "Contact #1 First Name" at bounding box center [280, 143] width 146 height 15
type input "[PERSON_NAME]"
click at [225, 168] on input "Contact #1 Last Name" at bounding box center [280, 171] width 146 height 15
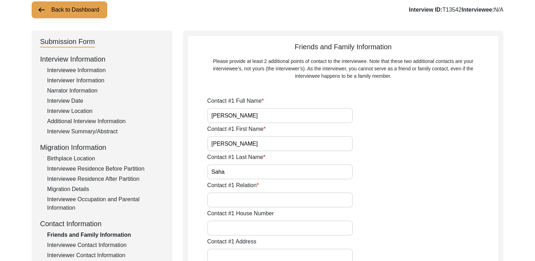
type input "Saha"
click at [226, 198] on input "Contact #1 Relation" at bounding box center [280, 200] width 146 height 15
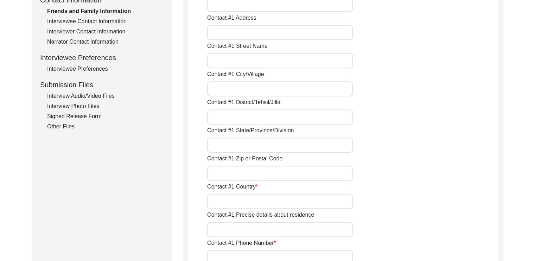
scroll to position [290, 0]
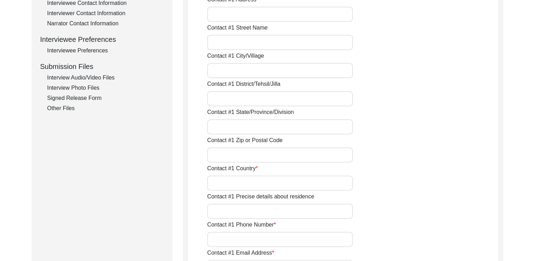
type input "Grandson"
click at [227, 186] on input "Contact #1 Country" at bounding box center [280, 183] width 146 height 15
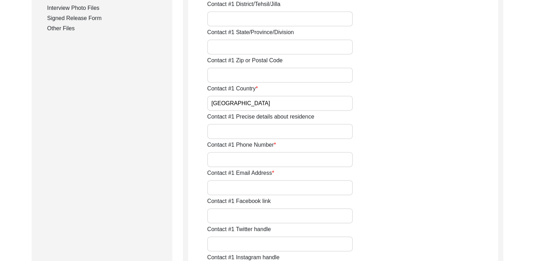
scroll to position [387, 0]
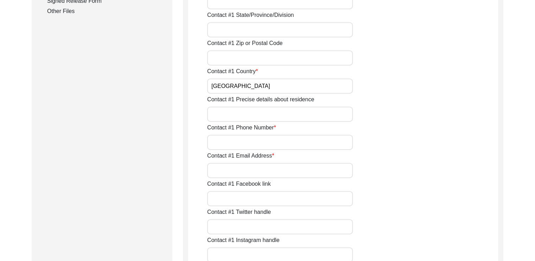
type input "[GEOGRAPHIC_DATA]"
click at [239, 144] on input "Contact #1 Phone Number" at bounding box center [280, 142] width 146 height 15
type input "+"
type input "9475998528"
click at [232, 170] on input "Contact #1 Email Address" at bounding box center [280, 170] width 146 height 15
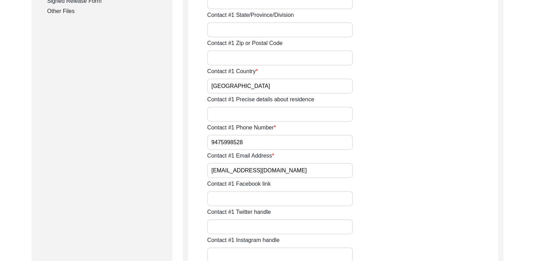
type input "[EMAIL_ADDRESS][DOMAIN_NAME]"
click at [375, 172] on div "Contact #1 Email Address [EMAIL_ADDRESS][DOMAIN_NAME]" at bounding box center [352, 165] width 291 height 26
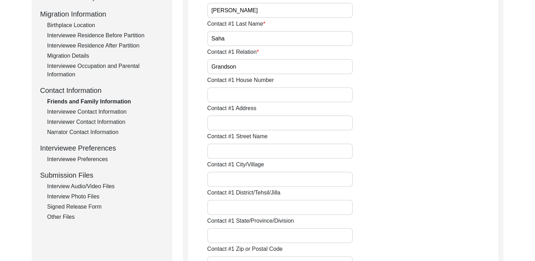
scroll to position [183, 0]
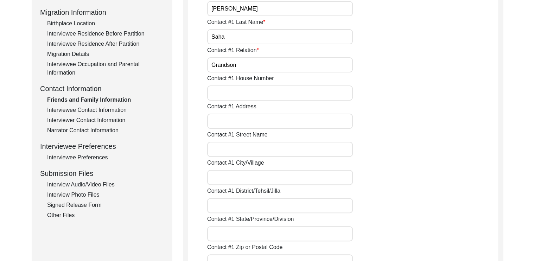
click at [308, 124] on input "Contact #1 Address" at bounding box center [280, 121] width 146 height 15
type input "1 [GEOGRAPHIC_DATA]"
click at [252, 178] on input "Contact #1 City/Village" at bounding box center [280, 177] width 146 height 15
type input "Malda"
click at [235, 208] on input "Contact #1 District/Tehsil/Jilla" at bounding box center [280, 205] width 146 height 15
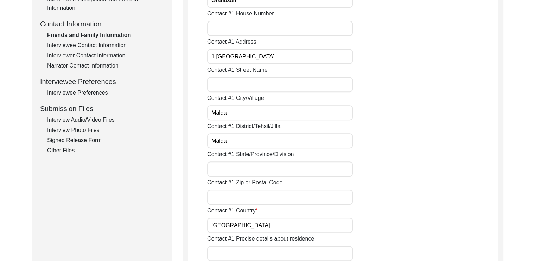
scroll to position [249, 0]
type input "Malda"
click at [234, 164] on input "Contact #1 State/Province/Division" at bounding box center [280, 168] width 146 height 15
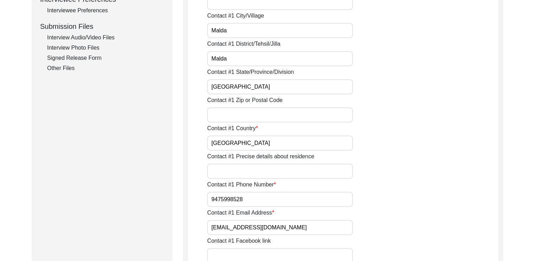
scroll to position [332, 0]
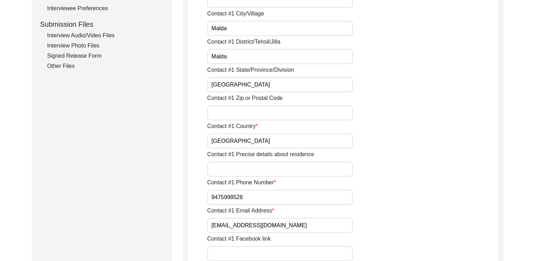
type input "[GEOGRAPHIC_DATA]"
click at [245, 115] on input "Contact #1 Zip or Postal Code" at bounding box center [280, 112] width 146 height 15
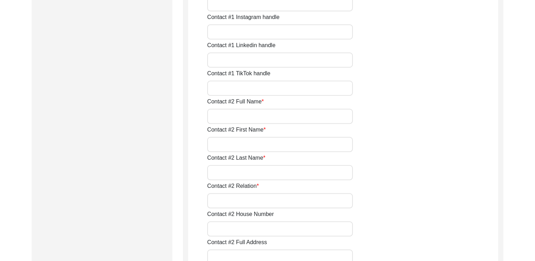
scroll to position [610, 0]
type input "732101"
click at [231, 115] on input "Contact #2 Full Name" at bounding box center [280, 116] width 146 height 15
type input "[PERSON_NAME]"
click at [228, 146] on input "Contact #2 First Name" at bounding box center [280, 145] width 146 height 15
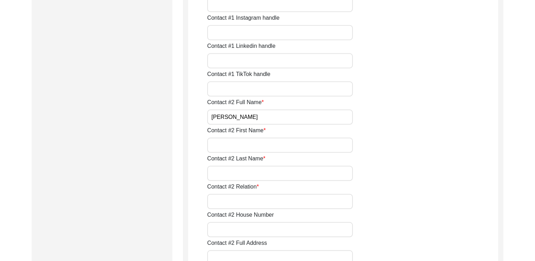
click at [228, 146] on input "Contact #2 First Name" at bounding box center [280, 145] width 146 height 15
type input "[PERSON_NAME]"
click at [220, 171] on input "Contact #2 Last Name" at bounding box center [280, 173] width 146 height 15
type input "Saha"
click at [223, 203] on input "Contact #2 Relation" at bounding box center [280, 201] width 146 height 15
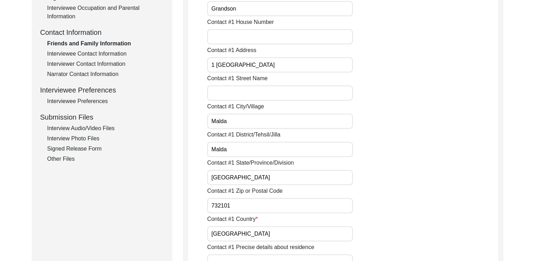
scroll to position [239, 0]
type input "Son"
click at [213, 68] on input "1 [GEOGRAPHIC_DATA]" at bounding box center [280, 64] width 146 height 15
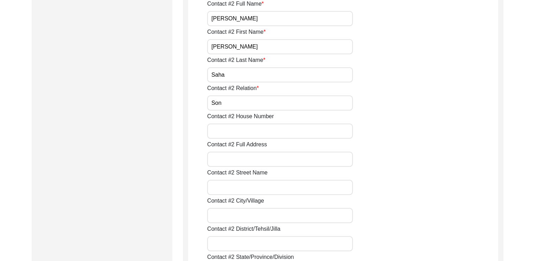
scroll to position [710, 0]
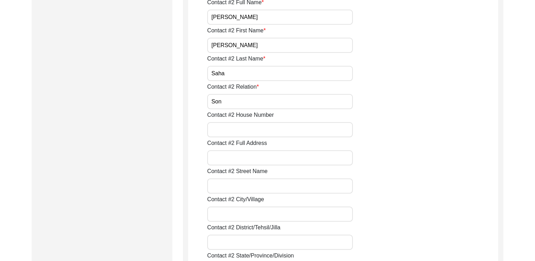
click at [221, 157] on input "Contact #2 Full Address" at bounding box center [280, 157] width 146 height 15
paste input "1 [GEOGRAPHIC_DATA]"
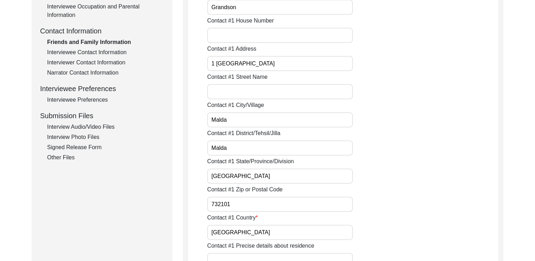
scroll to position [241, 0]
type input "1 [GEOGRAPHIC_DATA],"
click at [210, 124] on input "Malda" at bounding box center [280, 119] width 146 height 15
click at [290, 62] on input "1 [GEOGRAPHIC_DATA]" at bounding box center [280, 63] width 146 height 15
paste input "Malda"
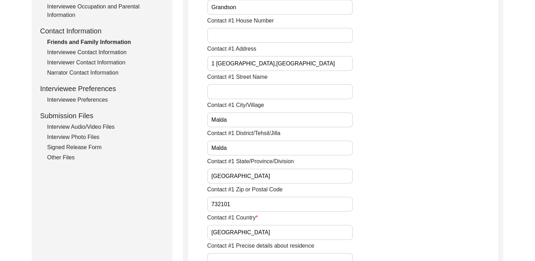
click at [290, 62] on input "1 [GEOGRAPHIC_DATA],[GEOGRAPHIC_DATA]" at bounding box center [280, 63] width 146 height 15
click at [308, 63] on input "1 [GEOGRAPHIC_DATA], [GEOGRAPHIC_DATA]" at bounding box center [280, 63] width 146 height 15
click at [210, 175] on input "[GEOGRAPHIC_DATA]" at bounding box center [280, 176] width 146 height 15
click at [316, 63] on input "1 [GEOGRAPHIC_DATA], [GEOGRAPHIC_DATA]," at bounding box center [280, 63] width 146 height 15
paste input "[GEOGRAPHIC_DATA]"
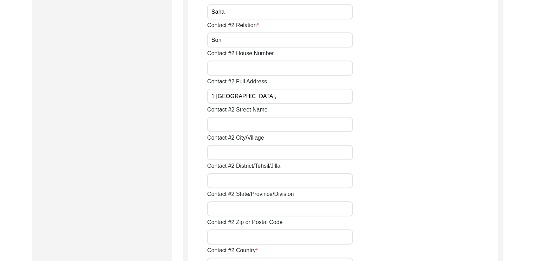
scroll to position [786, 0]
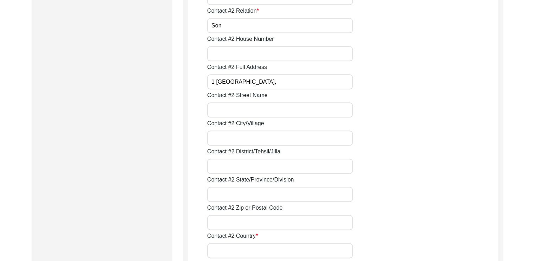
type input "[STREET_ADDRESS]"
click at [296, 80] on input "1 [GEOGRAPHIC_DATA]," at bounding box center [280, 81] width 146 height 15
paste input "[GEOGRAPHIC_DATA], [GEOGRAPHIC_DATA]- 732101"
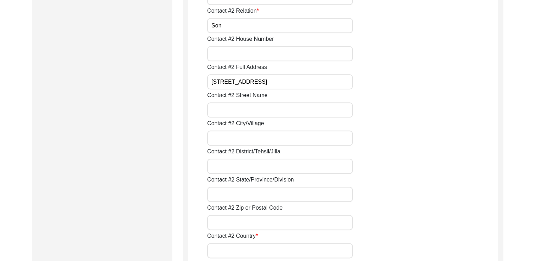
type input "[STREET_ADDRESS]"
click at [236, 139] on input "Contact #2 City/Village" at bounding box center [280, 138] width 146 height 15
type input "m"
click at [236, 139] on input "M" at bounding box center [280, 138] width 146 height 15
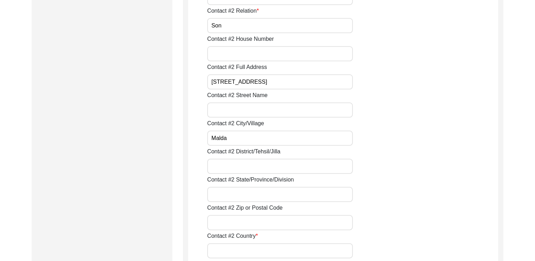
type input "Malda"
click at [226, 164] on input "Contact #2 District/Tehsil/Jilla" at bounding box center [280, 166] width 146 height 15
type input "Malda"
click at [218, 196] on input "Contact #2 State/Province/Division" at bounding box center [280, 194] width 146 height 15
type input "[GEOGRAPHIC_DATA]"
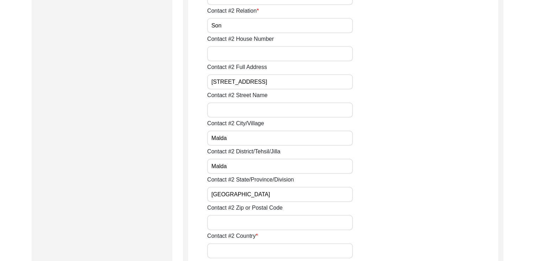
click at [217, 220] on input "Contact #2 Zip or Postal Code" at bounding box center [280, 222] width 146 height 15
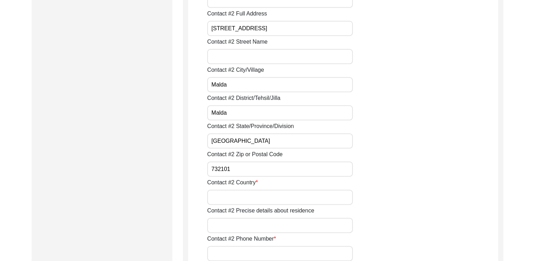
scroll to position [860, 0]
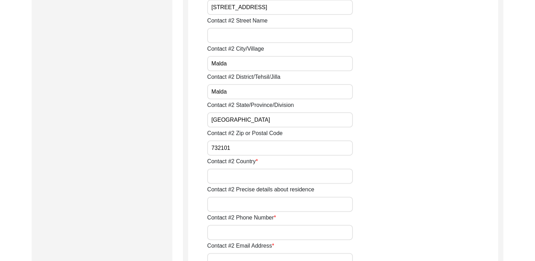
type input "732101"
click at [230, 178] on input "Contact #2 Country" at bounding box center [280, 176] width 146 height 15
type input "[GEOGRAPHIC_DATA]"
click at [404, 208] on div "Contact #2 Precise details about residence" at bounding box center [352, 199] width 291 height 26
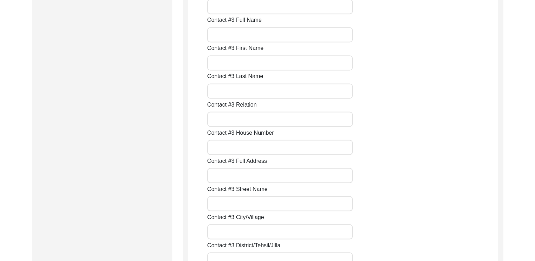
scroll to position [1259, 0]
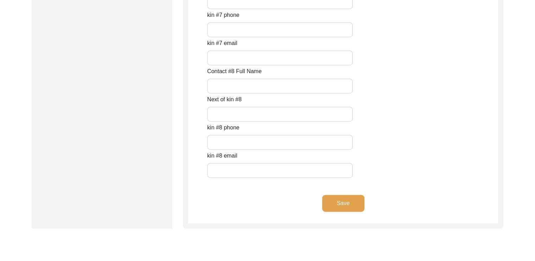
click at [351, 207] on button "Save" at bounding box center [343, 203] width 42 height 17
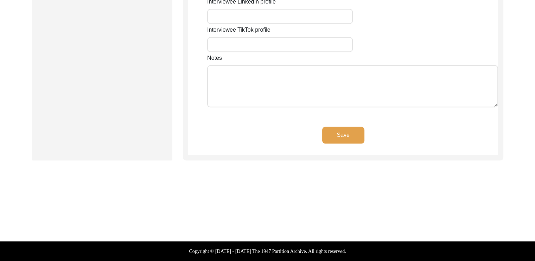
scroll to position [632, 0]
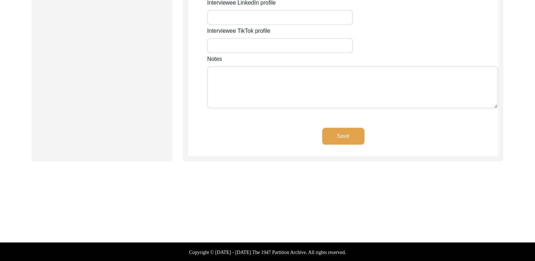
type input "1 [GEOGRAPHIC_DATA]"
type input "Malda"
type input "[GEOGRAPHIC_DATA]"
type input "Malda"
type input "732101"
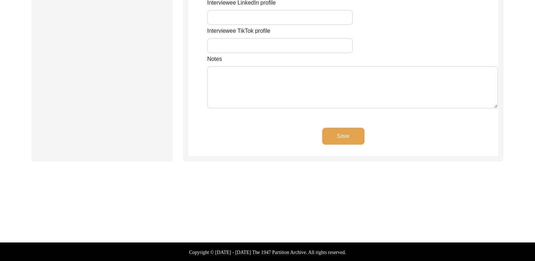
type input "[GEOGRAPHIC_DATA]"
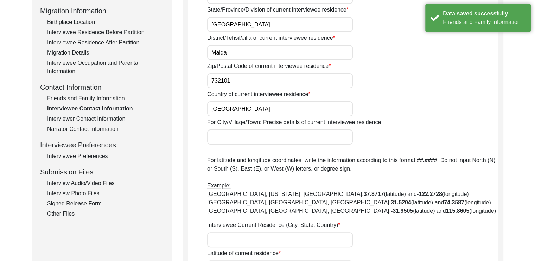
scroll to position [184, 0]
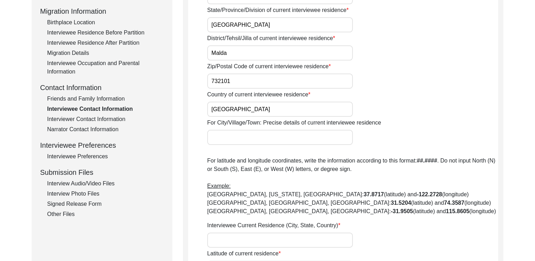
click at [80, 158] on div "Interviewee Preferences" at bounding box center [105, 156] width 117 height 8
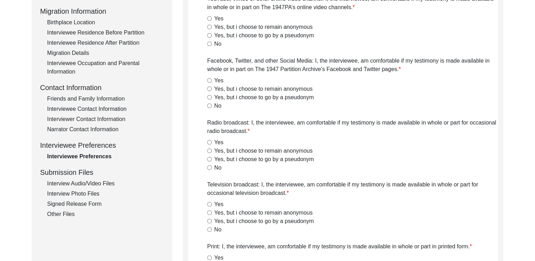
radio input "true"
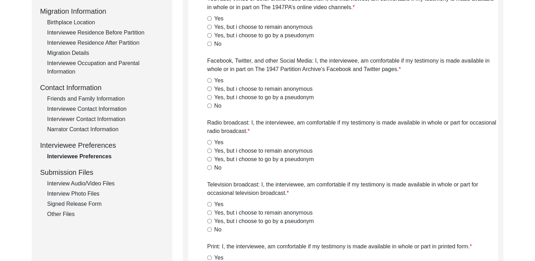
radio input "true"
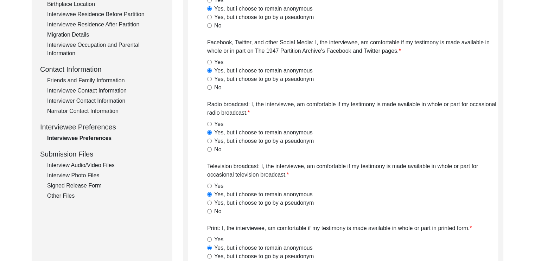
scroll to position [202, 0]
click at [90, 162] on div "Interview Audio/Video Files" at bounding box center [105, 166] width 117 height 8
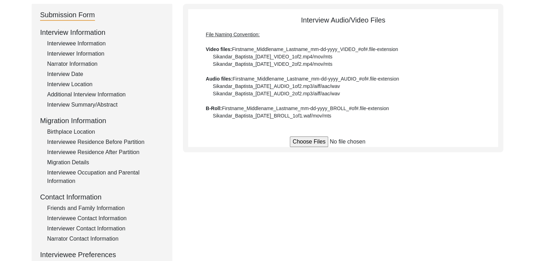
scroll to position [74, 0]
click at [306, 138] on input "file" at bounding box center [343, 142] width 107 height 11
type input "C:\fakepath\Urmila_Saha_[DATE]_VIDEO_1of1.mp4"
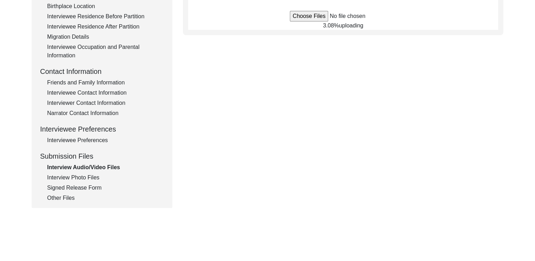
scroll to position [212, 0]
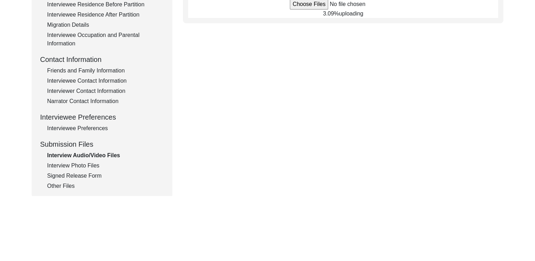
click at [94, 164] on div "Interview Photo Files" at bounding box center [105, 166] width 117 height 8
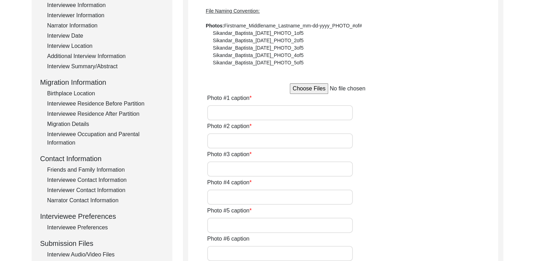
scroll to position [114, 0]
click at [307, 88] on input "file" at bounding box center [343, 88] width 107 height 11
type input "C:\fakepath\Urmila_Saha_09-13-2025_1of5.jpg"
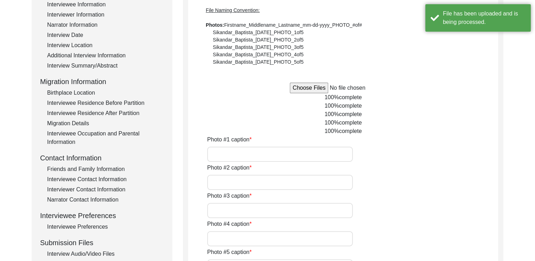
click at [255, 156] on input "Photo #1 caption" at bounding box center [280, 154] width 146 height 15
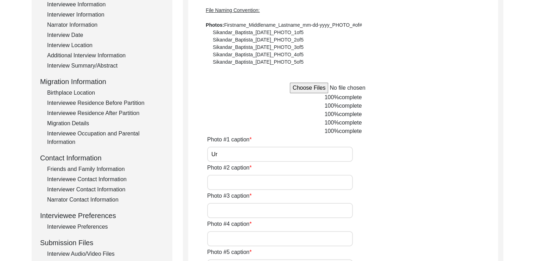
type input "U"
paste input "Urmila_Saha_09-13-2025_1of5"
type input "Urmila_Saha_09-13-2025_1of5"
click at [264, 184] on input "Photo #2 caption" at bounding box center [280, 182] width 146 height 15
paste input "Urmila_Saha_09-13-2025_1of5"
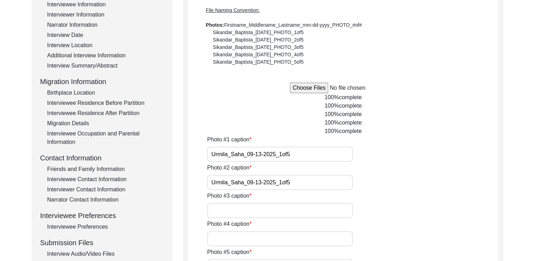
type input "Urmila_Saha_09-13-2025_1of5"
click at [240, 207] on input "Photo #3 caption" at bounding box center [280, 210] width 146 height 15
paste input "Urmila_Saha_09-13-2025_1of5"
type input "Urmila_Saha_09-13-2025_1of5"
click at [230, 237] on input "Photo #4 caption" at bounding box center [280, 238] width 146 height 15
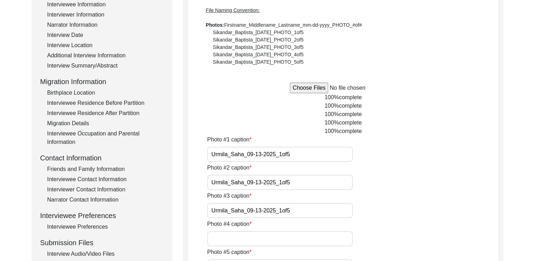
paste input "Urmila_Saha_09-13-2025_1of5"
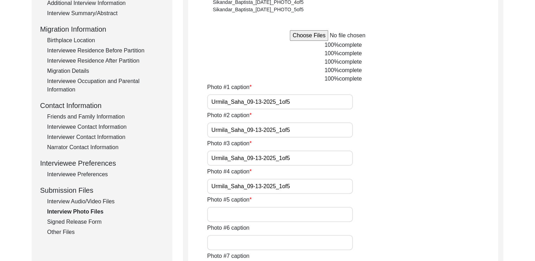
scroll to position [170, 0]
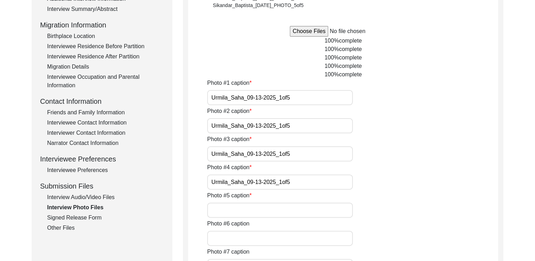
type input "Urmila_Saha_09-13-2025_1of5"
click at [236, 211] on input "Photo #5 caption" at bounding box center [280, 210] width 146 height 15
paste input "Urmila_Saha_09-13-2025_1of5"
type input "Urmila_Saha_09-13-2025_1of5"
click at [282, 128] on input "Urmila_Saha_09-13-2025_1of5" at bounding box center [280, 125] width 146 height 15
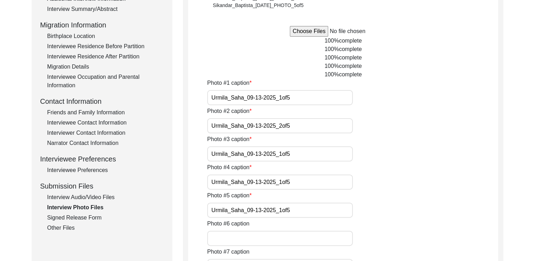
type input "Urmila_Saha_09-13-2025_2of5"
click at [283, 155] on input "Urmila_Saha_09-13-2025_1of5" at bounding box center [280, 153] width 146 height 15
type input "Urmila_Saha_09-13-2025_3of5"
click at [282, 181] on input "Urmila_Saha_09-13-2025_1of5" at bounding box center [280, 182] width 146 height 15
click at [292, 212] on input "Urmila_Saha_09-13-2025_1of5" at bounding box center [280, 210] width 146 height 15
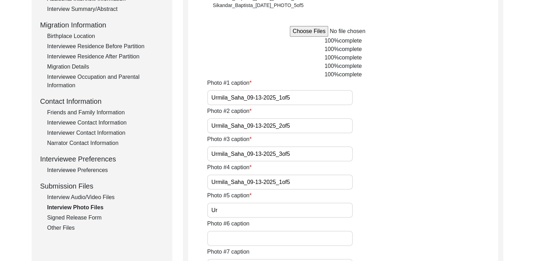
type input "U"
click at [310, 183] on input "Urmila_Saha_09-13-2025_1of5" at bounding box center [280, 182] width 146 height 15
type input "U"
click at [305, 155] on input "Urmila_Saha_09-13-2025_3of5" at bounding box center [280, 153] width 146 height 15
type input "U"
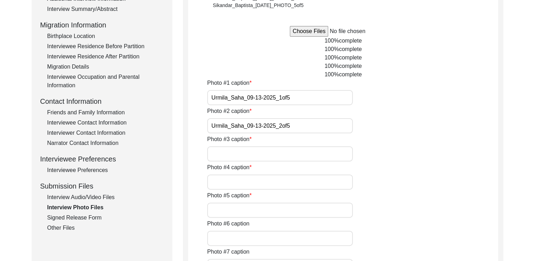
click at [302, 131] on input "Urmila_Saha_09-13-2025_2of5" at bounding box center [280, 125] width 146 height 15
type input "U"
click at [312, 92] on input "Urmila_Saha_09-13-2025_1of5" at bounding box center [280, 97] width 146 height 15
type input "U"
type input "H"
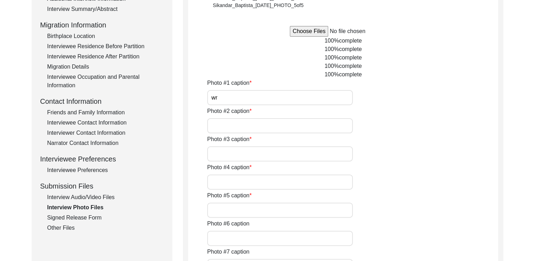
type input "w"
type input "signing her name"
click at [287, 123] on input "Photo #2 caption" at bounding box center [280, 125] width 146 height 15
click at [449, 109] on div "Photo #2 caption" at bounding box center [352, 120] width 291 height 26
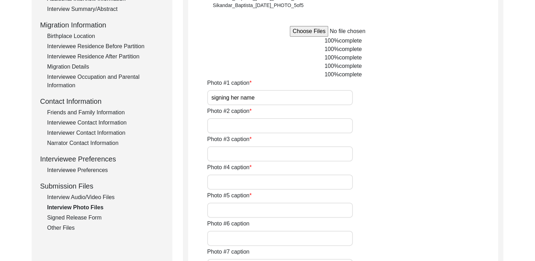
click at [286, 125] on input "Photo #2 caption" at bounding box center [280, 125] width 146 height 15
type input "[PERSON_NAME]"
click at [268, 155] on input "Photo #3 caption" at bounding box center [280, 153] width 146 height 15
type input "Happy to chat"
click at [242, 184] on input "Photo #4 caption" at bounding box center [280, 182] width 146 height 15
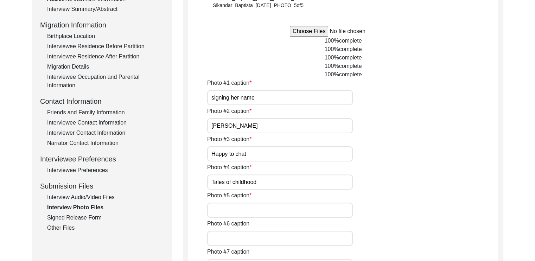
type input "Tales of childhood"
click at [233, 212] on input "Photo #5 caption" at bounding box center [280, 210] width 146 height 15
type input "a"
type input "A homely meal"
click at [423, 197] on div "Photo #5 caption A homely meal" at bounding box center [352, 205] width 291 height 26
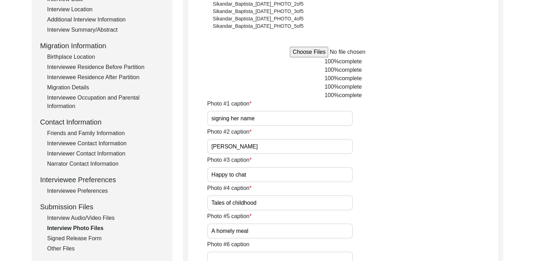
scroll to position [149, 0]
click at [214, 119] on input "signing her name" at bounding box center [280, 118] width 146 height 15
type input "Signing her name"
click at [371, 143] on div "Photo #2 caption [PERSON_NAME]" at bounding box center [352, 141] width 291 height 26
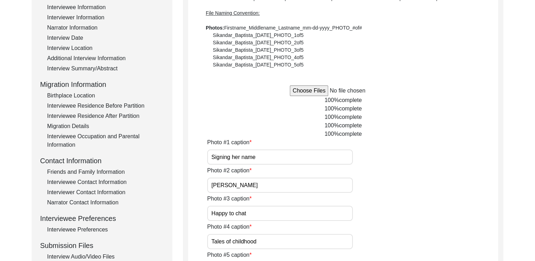
scroll to position [108, 0]
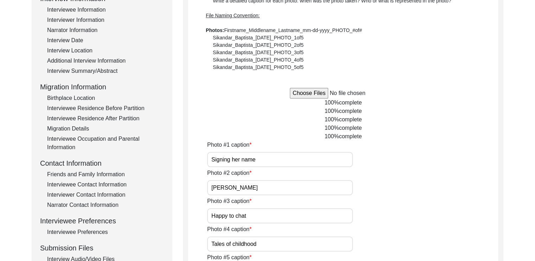
click at [327, 93] on input "file" at bounding box center [343, 93] width 107 height 11
type input "C:\fakepath\Urmila_Saha_[DATE]_PHOTO_1of5.jpg"
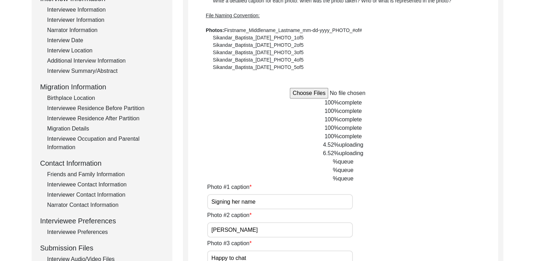
click at [332, 99] on div "100% complete" at bounding box center [343, 103] width 310 height 8
click at [332, 101] on span "100%" at bounding box center [332, 103] width 14 height 6
click at [333, 111] on span "100%" at bounding box center [332, 111] width 14 height 6
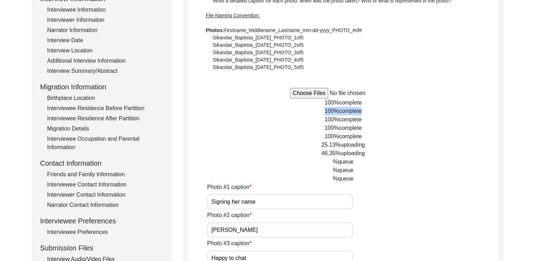
click at [333, 111] on span "100%" at bounding box center [332, 111] width 14 height 6
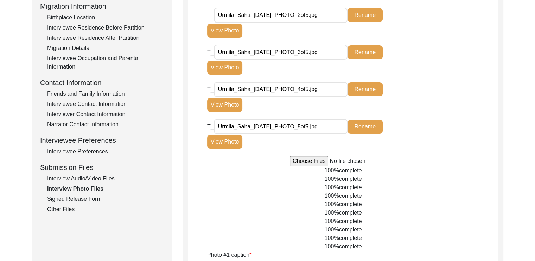
scroll to position [190, 0]
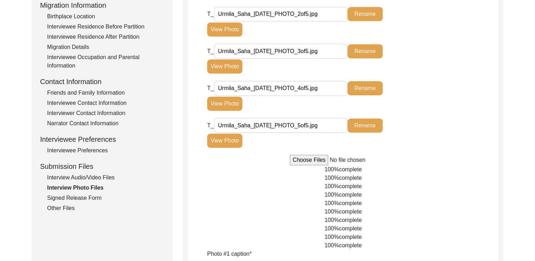
click at [342, 221] on span "complete" at bounding box center [350, 220] width 23 height 6
click at [87, 174] on div "Interview Audio/Video Files" at bounding box center [105, 178] width 117 height 8
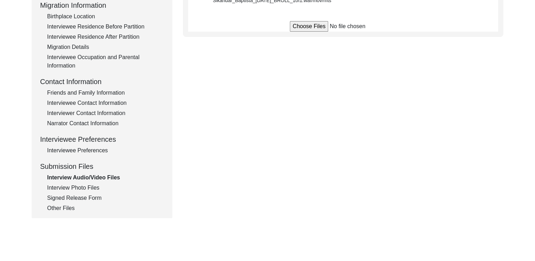
click at [81, 184] on div "Interview Photo Files" at bounding box center [105, 188] width 117 height 8
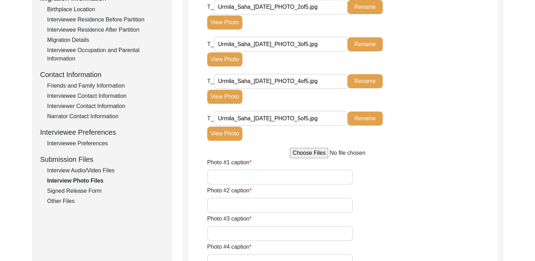
scroll to position [197, 0]
click at [224, 136] on button "View Photo" at bounding box center [224, 134] width 35 height 14
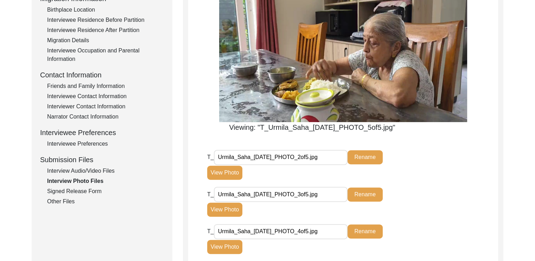
click at [226, 157] on input "Urmila_Saha_[DATE]_PHOTO_2of5.jpg" at bounding box center [281, 157] width 134 height 15
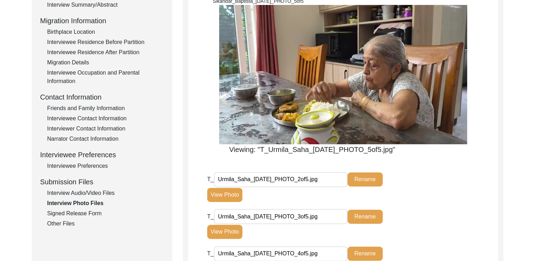
scroll to position [177, 0]
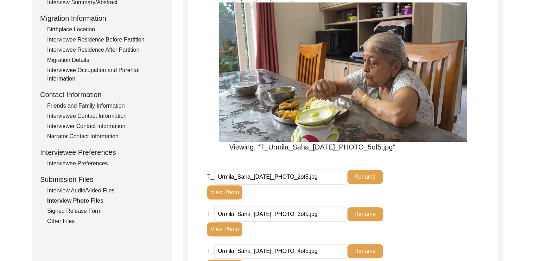
click at [368, 178] on button "Rename" at bounding box center [365, 177] width 35 height 14
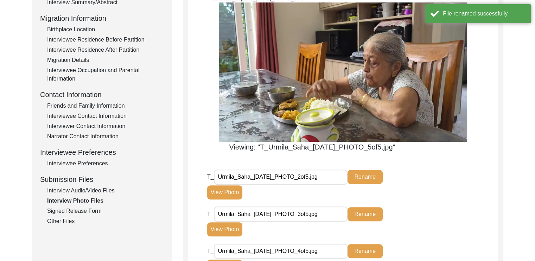
click at [328, 180] on input "Urmila_Saha_[DATE]_PHOTO_2of5.jpg" at bounding box center [281, 177] width 134 height 15
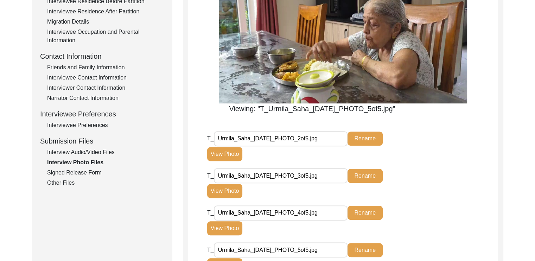
scroll to position [216, 0]
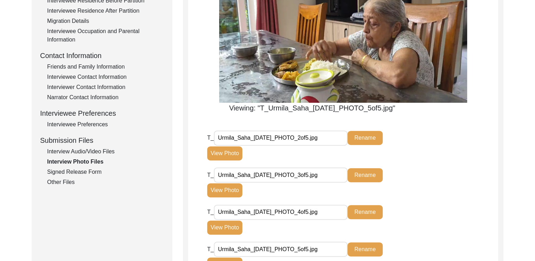
click at [423, 165] on div "T_ Urmila_Saha_[DATE]_PHOTO_2of5.jpg Rename View Photo" at bounding box center [352, 148] width 291 height 37
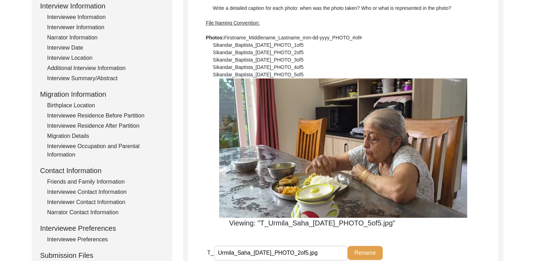
scroll to position [101, 0]
click at [354, 201] on img at bounding box center [343, 148] width 248 height 139
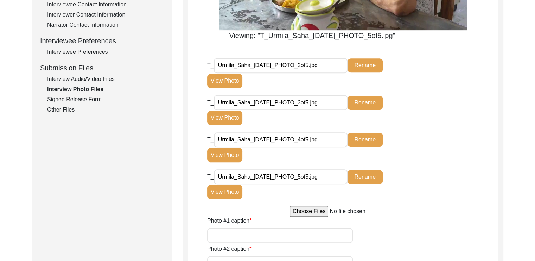
scroll to position [288, 0]
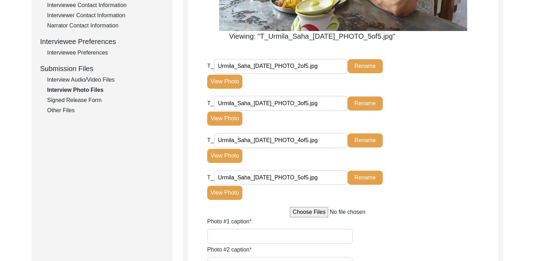
click at [233, 195] on button "View Photo" at bounding box center [224, 193] width 35 height 14
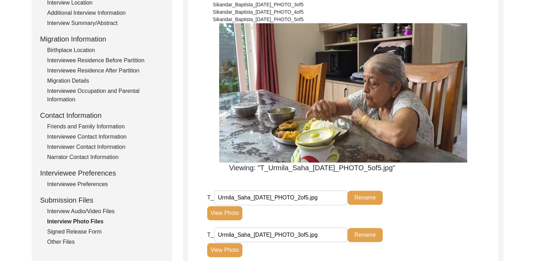
scroll to position [157, 0]
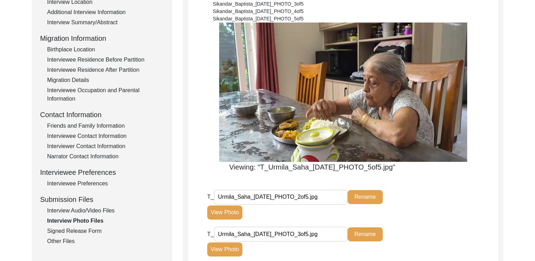
click at [369, 197] on button "Rename" at bounding box center [365, 197] width 35 height 14
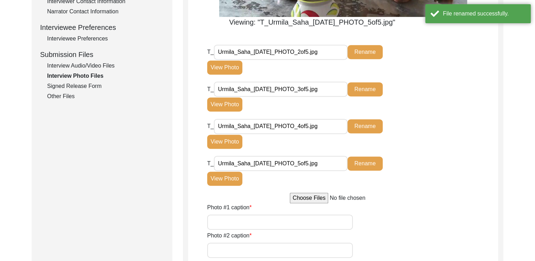
scroll to position [302, 0]
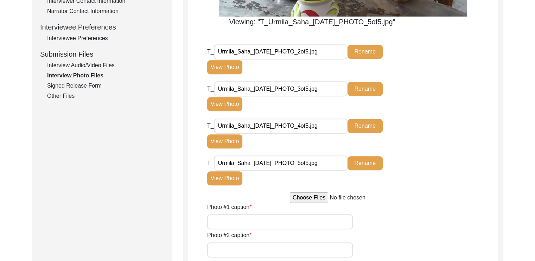
click at [94, 82] on div "Signed Release Form" at bounding box center [105, 86] width 117 height 8
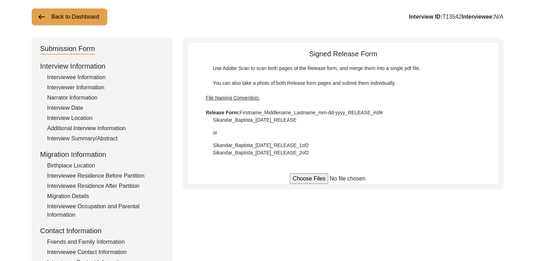
scroll to position [40, 0]
click at [297, 177] on input "file" at bounding box center [343, 179] width 107 height 11
type input "C:\fakepath\Urmila_Saha_[DATE]_RELEASE_1of1.pdf"
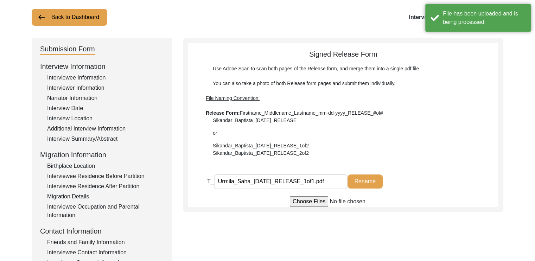
click at [367, 248] on div "Submission Form Interview Information Interviewee Information Interviewer Infor…" at bounding box center [268, 203] width 472 height 330
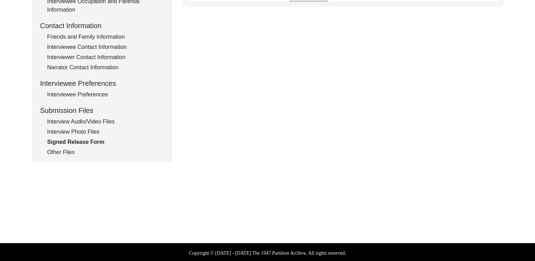
scroll to position [247, 0]
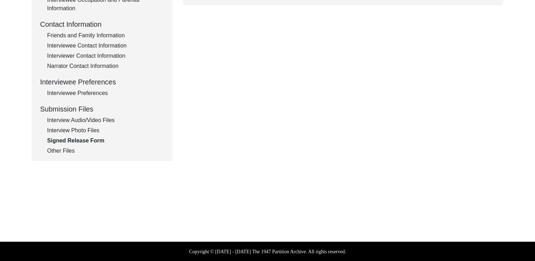
click at [68, 152] on div "Other Files" at bounding box center [105, 151] width 117 height 8
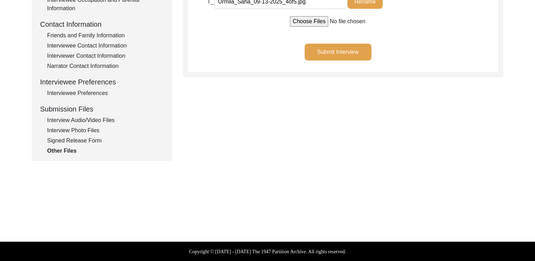
scroll to position [220, 0]
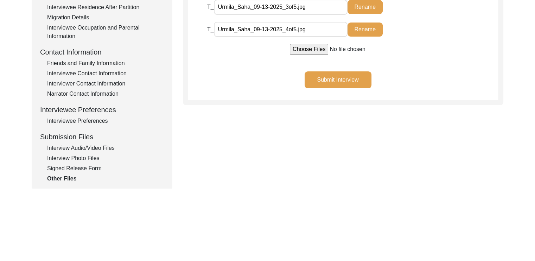
drag, startPoint x: 248, startPoint y: 158, endPoint x: 223, endPoint y: 168, distance: 26.9
click at [223, 168] on div "Submission Form Interview Information Interviewee Information Interviewer Infor…" at bounding box center [268, 24] width 472 height 330
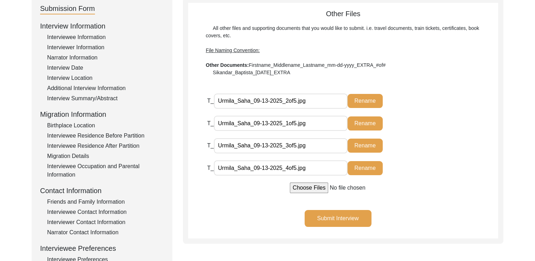
scroll to position [79, 0]
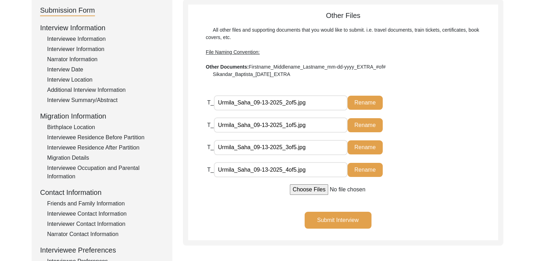
click at [209, 101] on span "T_" at bounding box center [210, 103] width 7 height 6
click at [215, 102] on input "Urmila_Saha_09-13-2025_2of5.jpg" at bounding box center [281, 102] width 134 height 15
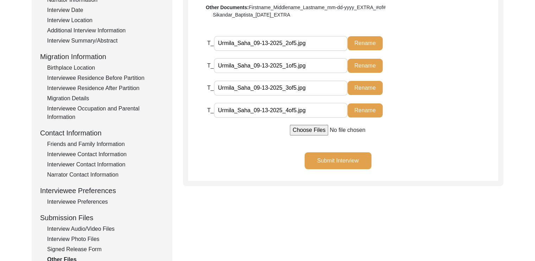
scroll to position [139, 0]
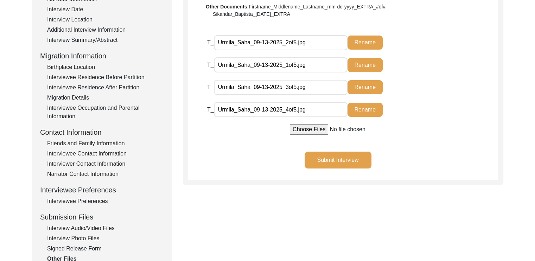
click at [98, 224] on div "Interview Audio/Video Files" at bounding box center [105, 228] width 117 height 8
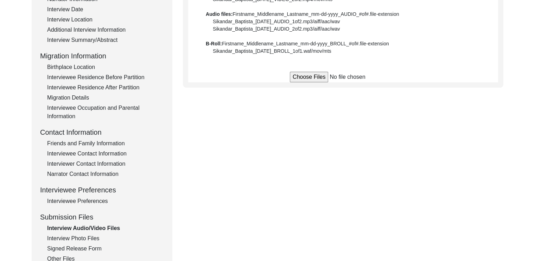
click at [82, 241] on div "Interview Photo Files" at bounding box center [105, 238] width 117 height 8
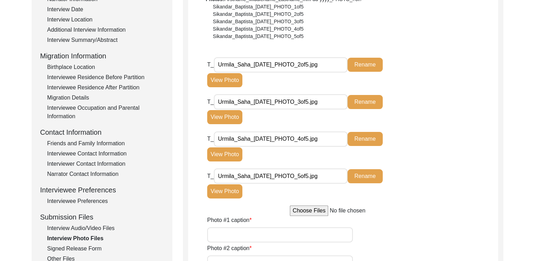
click at [97, 228] on div "Interview Audio/Video Files" at bounding box center [105, 228] width 117 height 8
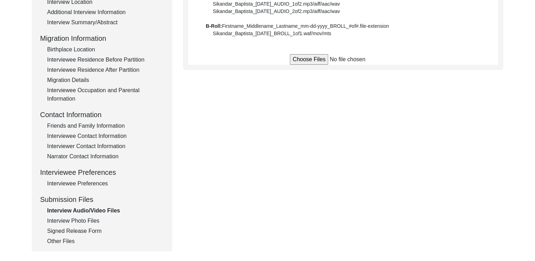
scroll to position [170, 0]
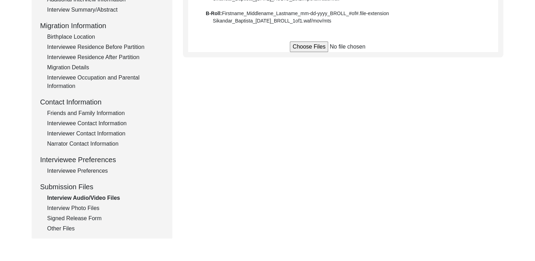
click at [89, 210] on div "Interview Photo Files" at bounding box center [105, 208] width 117 height 8
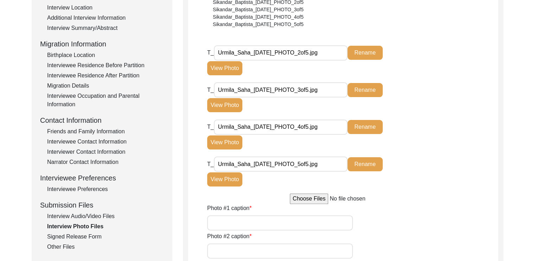
scroll to position [151, 0]
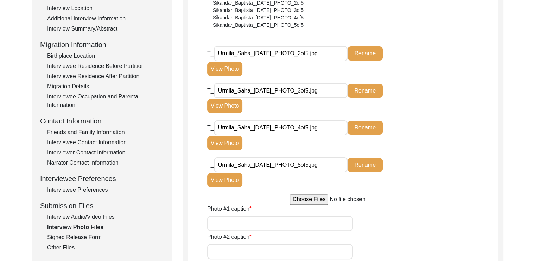
click at [210, 161] on div "T_ Urmila_Saha_[DATE]_PHOTO_5of5.jpg Rename View Photo" at bounding box center [309, 172] width 204 height 30
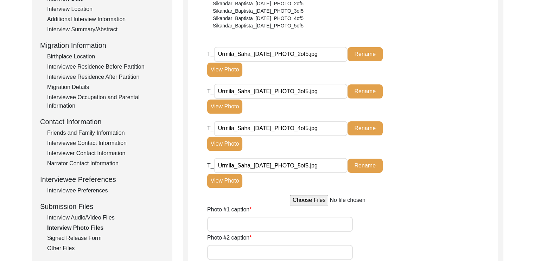
scroll to position [146, 0]
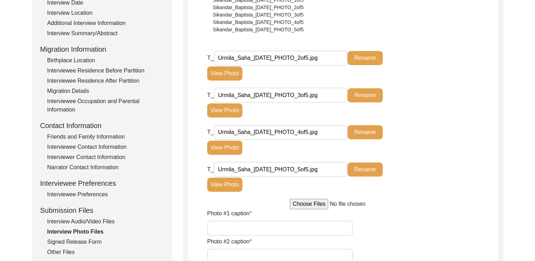
click at [79, 242] on div "Signed Release Form" at bounding box center [105, 242] width 117 height 8
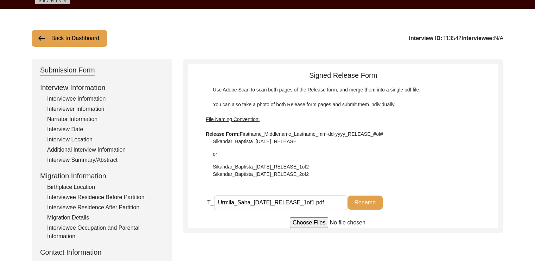
scroll to position [18, 0]
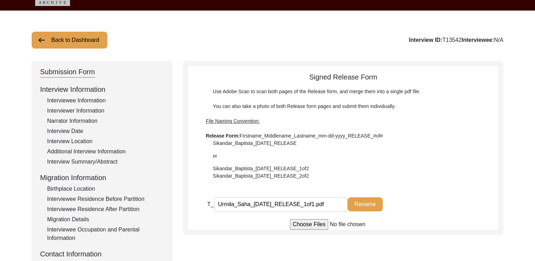
click at [248, 252] on div "Submission Form Interview Information Interviewee Information Interviewer Infor…" at bounding box center [268, 226] width 472 height 330
click at [66, 45] on button "Back to Dashboard" at bounding box center [70, 40] width 76 height 17
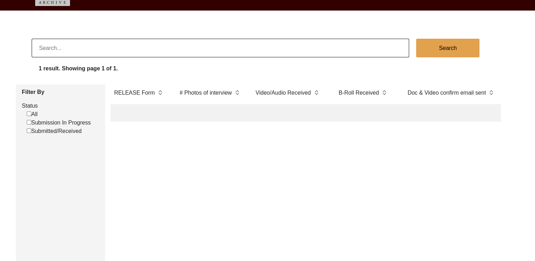
scroll to position [0, 1390]
click at [409, 115] on td at bounding box center [443, 113] width 106 height 18
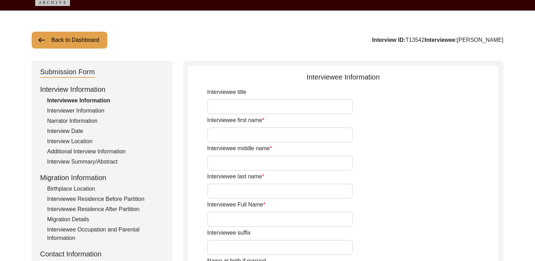
type input "Urmila"
type input "Saha"
type input "[PERSON_NAME]"
type input "1932"
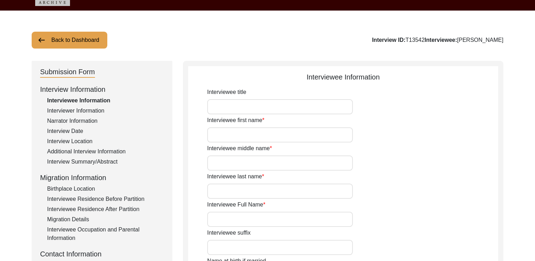
type input "93"
type input "[DEMOGRAPHIC_DATA]"
type input "None"
type input "Hindi/Bengali"
type input "[DEMOGRAPHIC_DATA]"
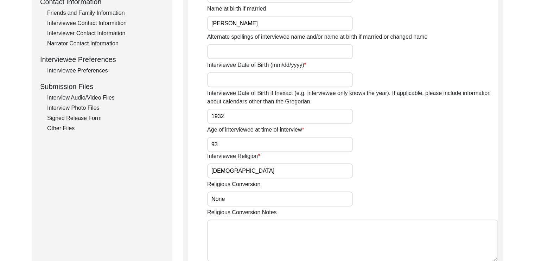
scroll to position [270, 0]
click at [81, 108] on div "Interview Photo Files" at bounding box center [105, 107] width 117 height 8
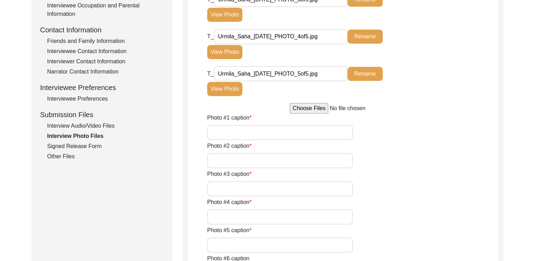
scroll to position [242, 0]
click at [68, 155] on div "Other Files" at bounding box center [105, 156] width 117 height 8
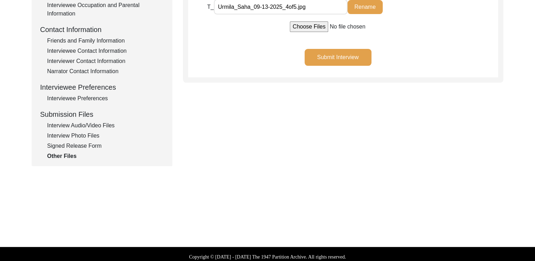
click at [72, 145] on div "Signed Release Form" at bounding box center [105, 146] width 117 height 8
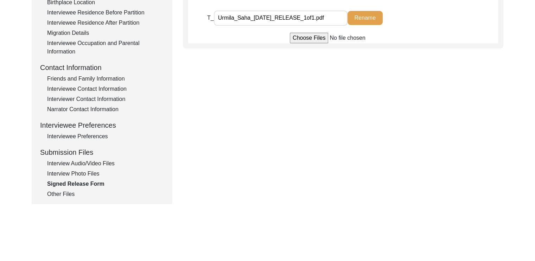
scroll to position [205, 0]
click at [92, 159] on div "Interview Audio/Video Files" at bounding box center [105, 163] width 117 height 8
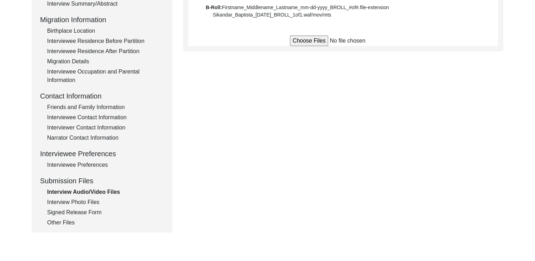
scroll to position [199, 0]
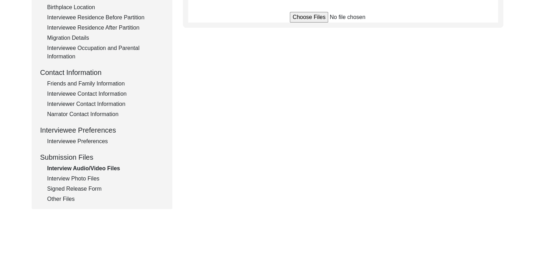
click at [65, 200] on div "Other Files" at bounding box center [105, 199] width 117 height 8
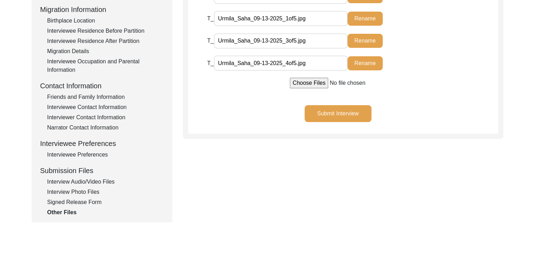
scroll to position [186, 0]
click at [105, 182] on div "Interview Audio/Video Files" at bounding box center [105, 182] width 117 height 8
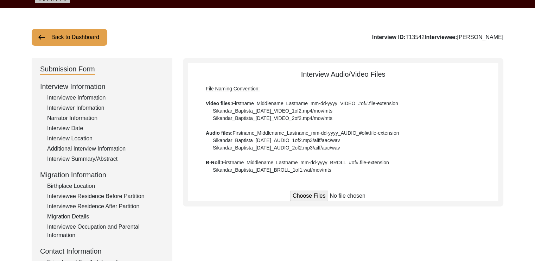
scroll to position [20, 0]
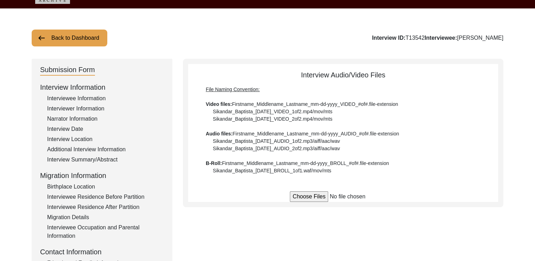
click at [307, 195] on input "file" at bounding box center [343, 197] width 107 height 11
type input "C:\fakepath\Urmila_Saha_[DATE]_VIDEO_1of1.mp4"
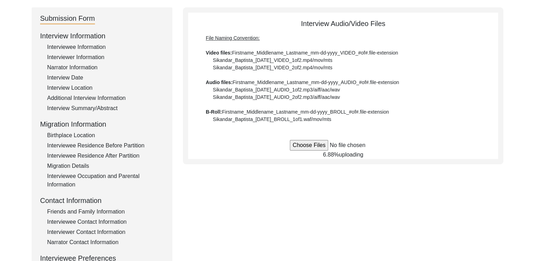
scroll to position [70, 0]
